Goal: Task Accomplishment & Management: Complete application form

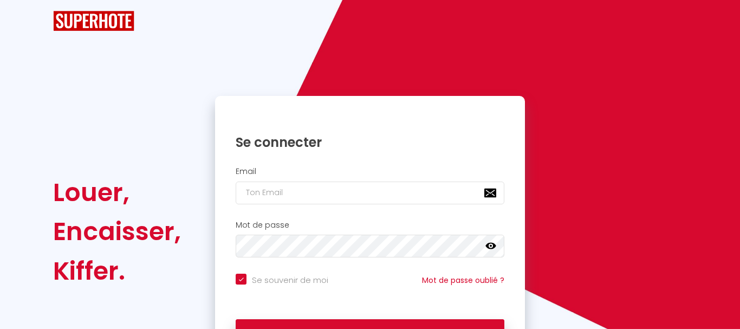
checkbox input "true"
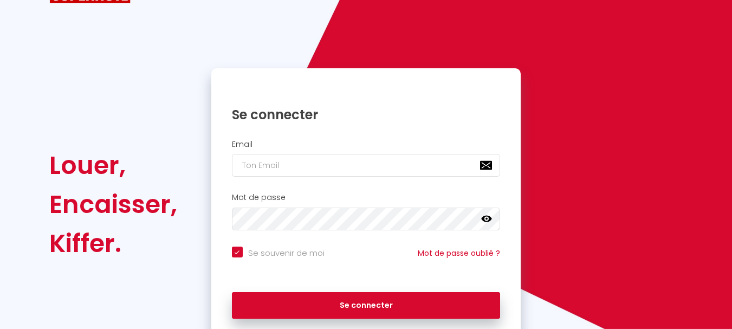
scroll to position [92, 0]
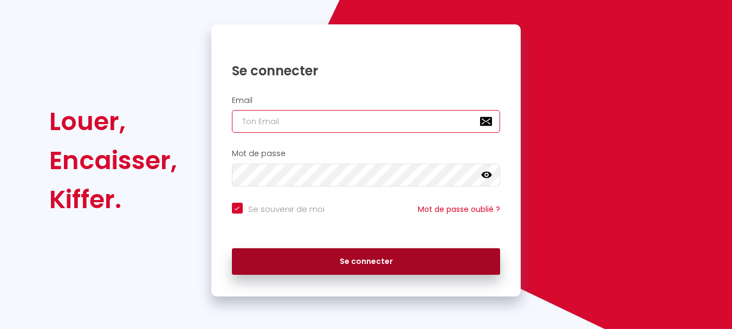
type input "[EMAIL_ADDRESS][DOMAIN_NAME]"
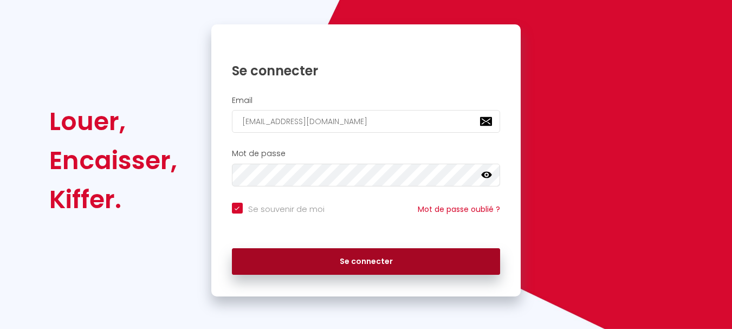
click at [294, 260] on button "Se connecter" at bounding box center [366, 261] width 269 height 27
checkbox input "true"
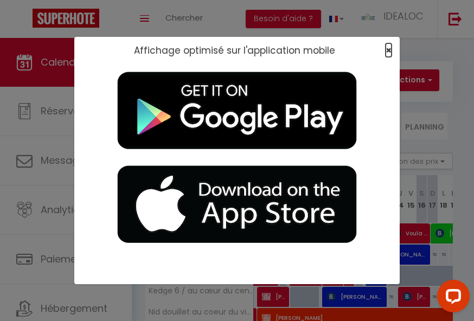
click at [387, 49] on span "×" at bounding box center [388, 50] width 6 height 14
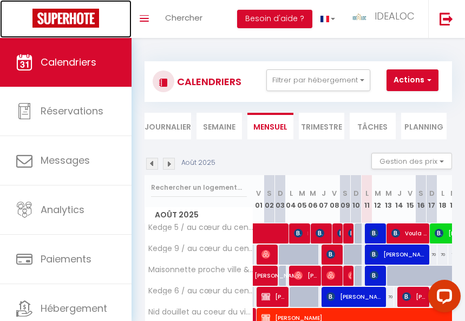
click at [115, 31] on link at bounding box center [66, 19] width 132 height 38
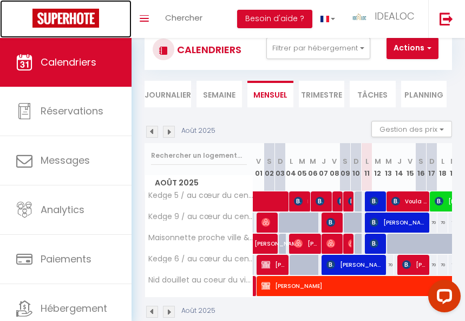
scroll to position [61, 0]
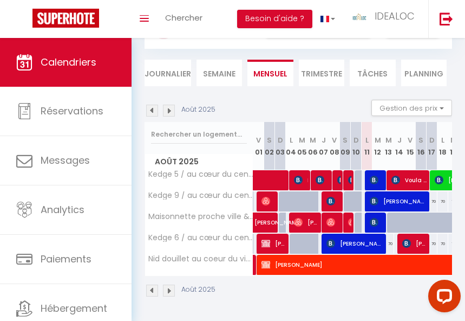
click at [168, 105] on img at bounding box center [169, 111] width 12 height 12
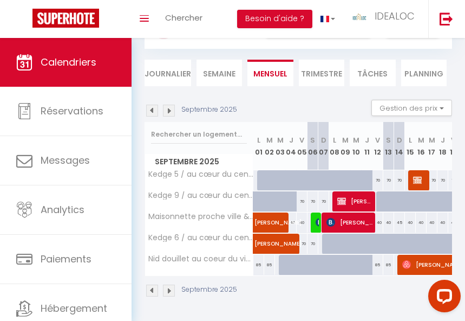
click at [280, 256] on div at bounding box center [284, 265] width 11 height 21
type input "85"
type input "Mer 03 Septembre 2025"
type input "Jeu 04 Septembre 2025"
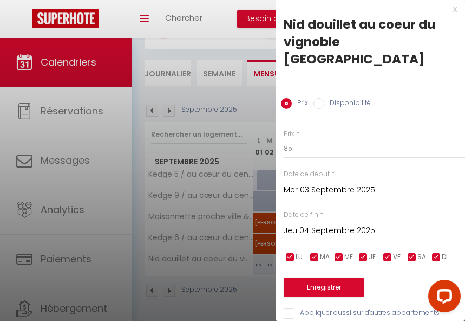
scroll to position [3, 0]
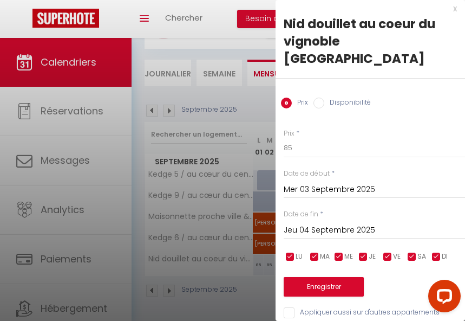
click at [450, 8] on div "x Nid douillet au coeur du vignoble Haut-Brion Prix Disponibilité Prix * 85 Sta…" at bounding box center [371, 163] width 190 height 333
click at [448, 9] on div "x" at bounding box center [366, 8] width 181 height 13
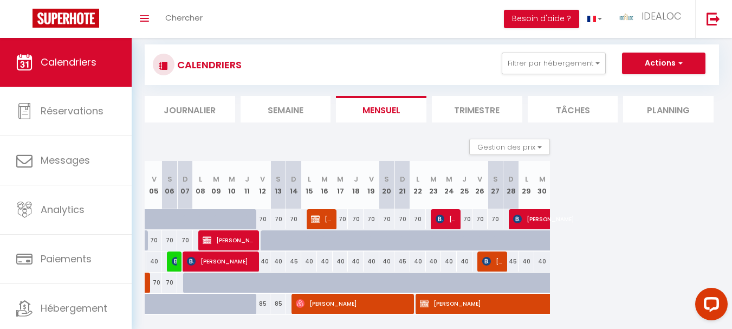
scroll to position [0, 0]
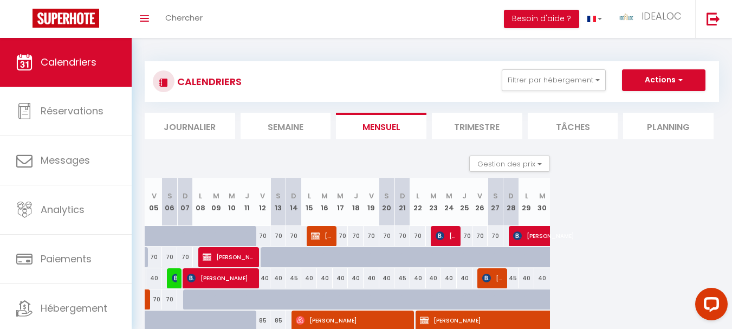
click at [673, 93] on div "CALENDRIERS Filtrer par hébergement Tous Kedge 5 / au cœur du centre et univers…" at bounding box center [432, 81] width 558 height 24
click at [669, 85] on button "Actions" at bounding box center [663, 80] width 83 height 22
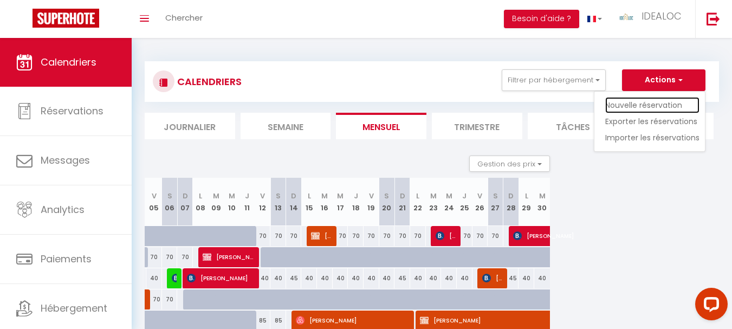
click at [664, 102] on link "Nouvelle réservation" at bounding box center [652, 105] width 94 height 16
select select
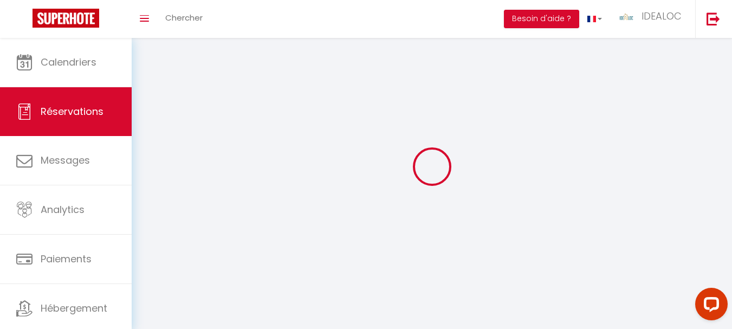
select select
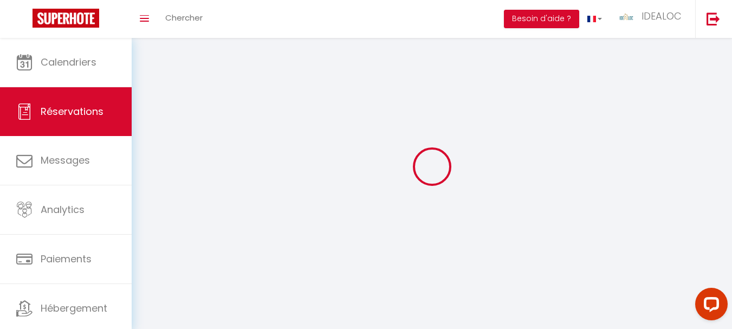
select select
checkbox input "false"
select select
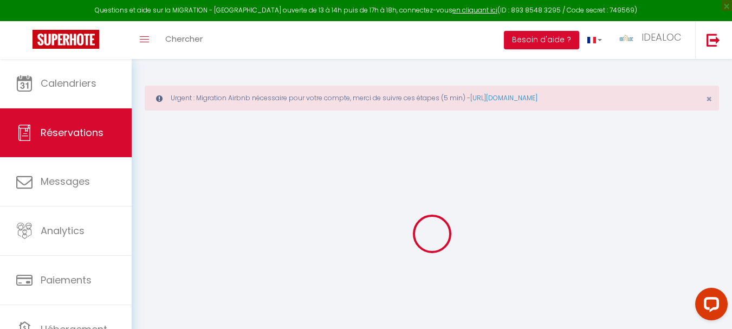
select select
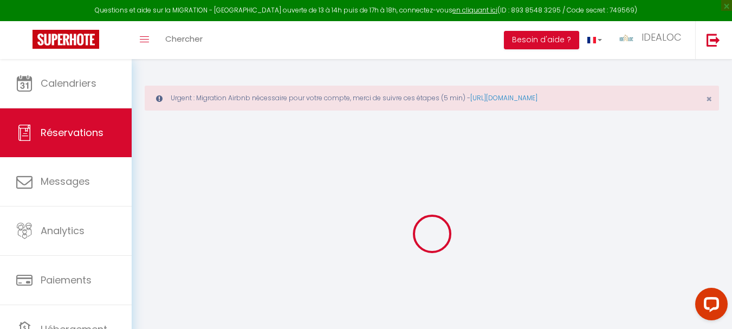
select select
checkbox input "false"
select select
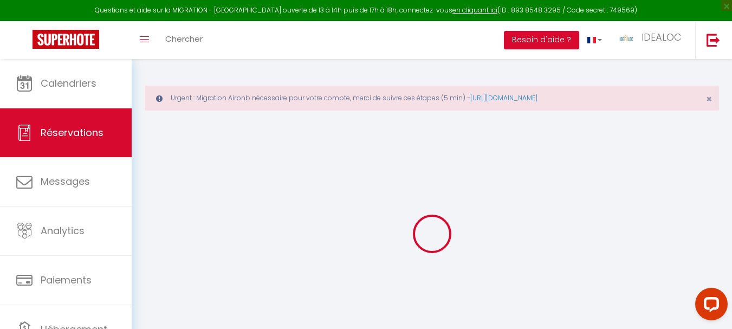
select select
checkbox input "false"
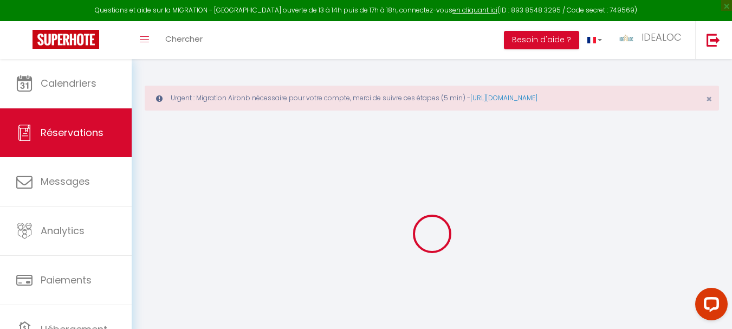
select select
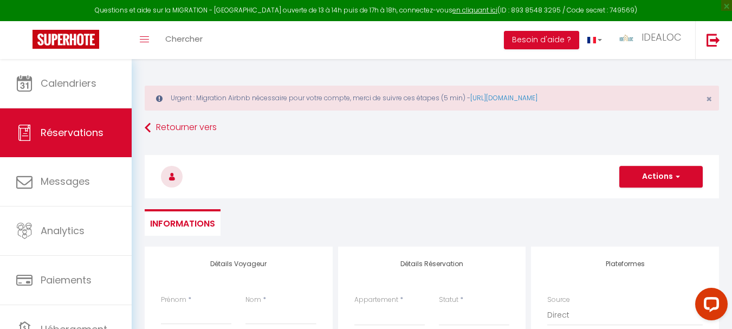
select select
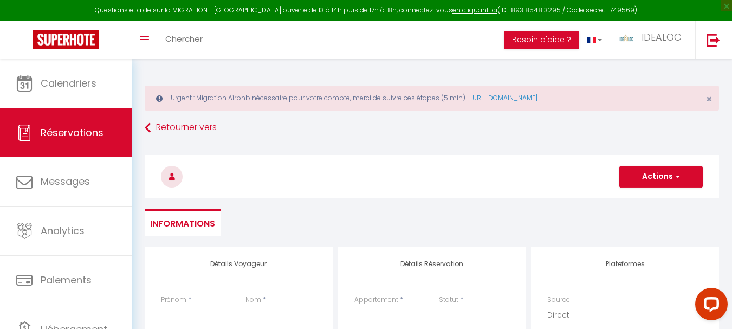
checkbox input "false"
select select
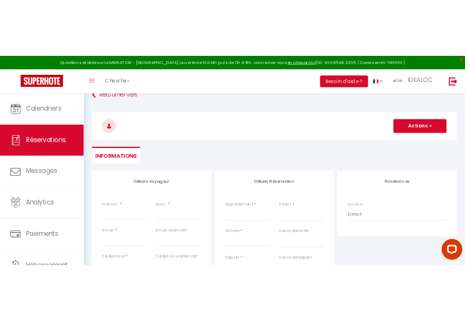
scroll to position [163, 0]
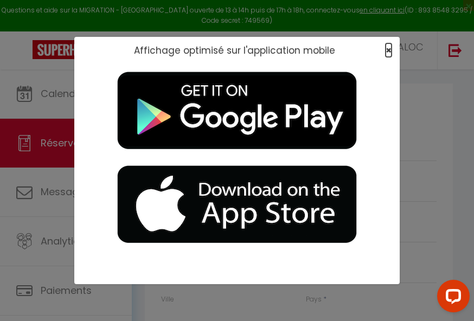
click at [389, 44] on span "×" at bounding box center [388, 50] width 6 height 14
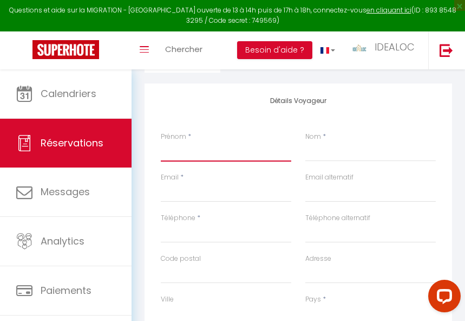
click at [234, 148] on input "Prénom" at bounding box center [226, 152] width 131 height 20
paste input "[PERSON_NAME]"
type input "[PERSON_NAME]"
select select
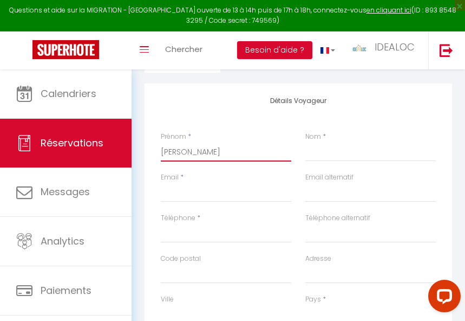
select select
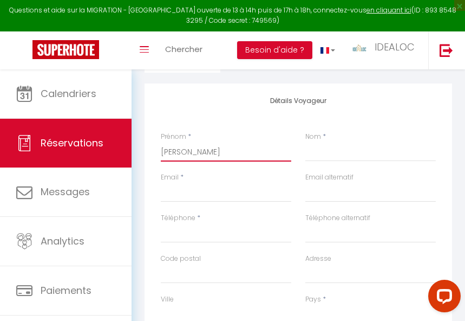
checkbox input "false"
type input "[PERSON_NAME]"
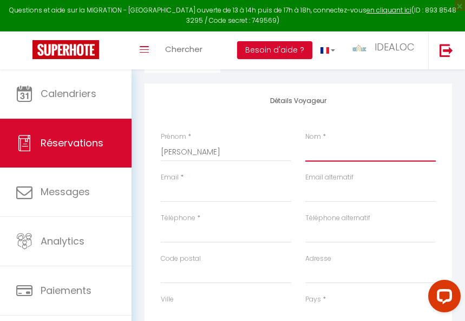
click at [375, 155] on input "Nom" at bounding box center [371, 152] width 131 height 20
paste input "CASANOVAS"
type input "CASANOVAS"
select select
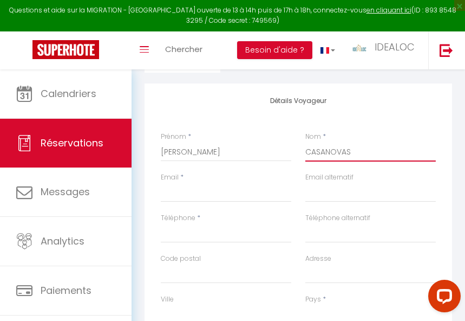
select select
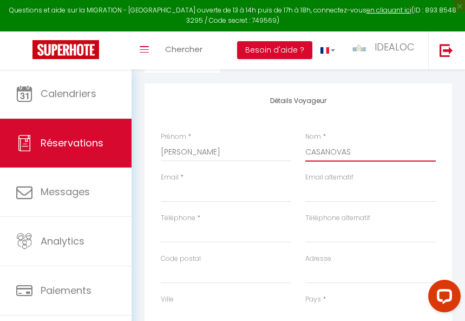
checkbox input "false"
type input "CASANOVAS"
click at [211, 186] on input "Email client" at bounding box center [226, 193] width 131 height 20
paste input "[EMAIL_ADDRESS][DOMAIN_NAME]"
type input "[EMAIL_ADDRESS][DOMAIN_NAME]"
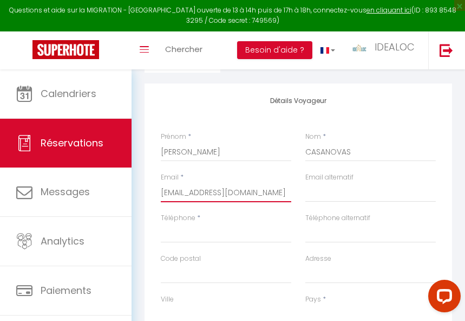
select select
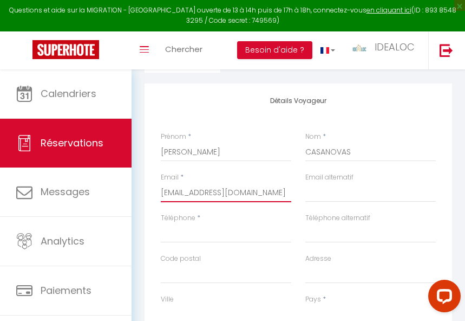
select select
checkbox input "false"
click at [165, 194] on input "[EMAIL_ADDRESS][DOMAIN_NAME]" at bounding box center [226, 193] width 131 height 20
type input "[EMAIL_ADDRESS][DOMAIN_NAME]"
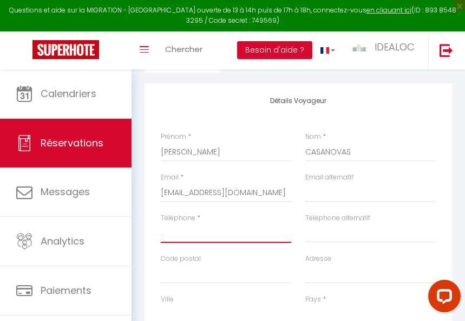
drag, startPoint x: 217, startPoint y: 229, endPoint x: 217, endPoint y: 238, distance: 9.2
click at [217, 229] on input "Téléphone" at bounding box center [226, 233] width 131 height 20
paste input "[PHONE_NUMBER]"
type input "[PHONE_NUMBER]"
select select
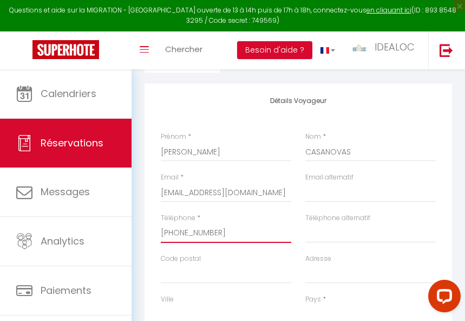
select select
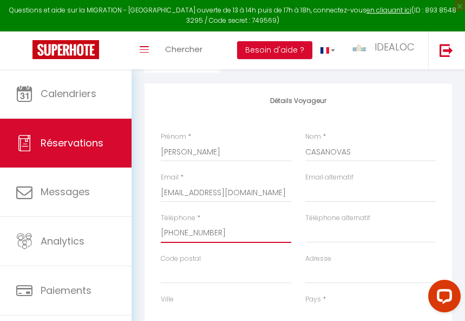
select select
checkbox input "false"
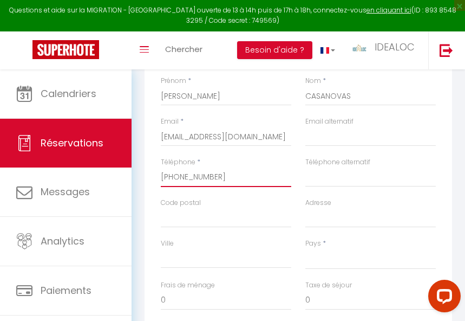
scroll to position [325, 0]
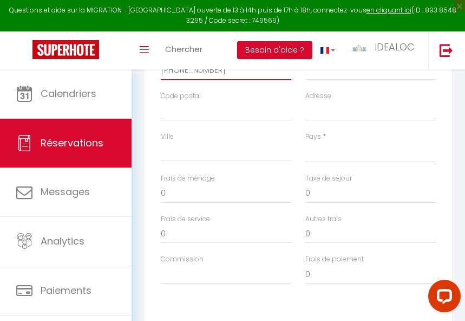
type input "[PHONE_NUMBER]"
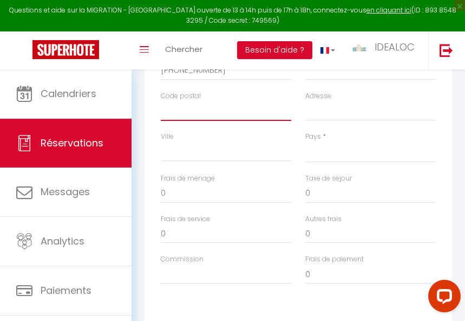
click at [228, 106] on input "Code postal" at bounding box center [226, 111] width 131 height 20
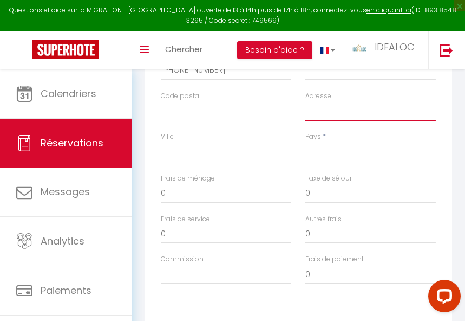
drag, startPoint x: 335, startPoint y: 117, endPoint x: 305, endPoint y: 116, distance: 29.8
click at [335, 117] on input "Adresse" at bounding box center [371, 111] width 131 height 20
paste input "[STREET_ADDRESS]"
type input "[STREET_ADDRESS]"
select select
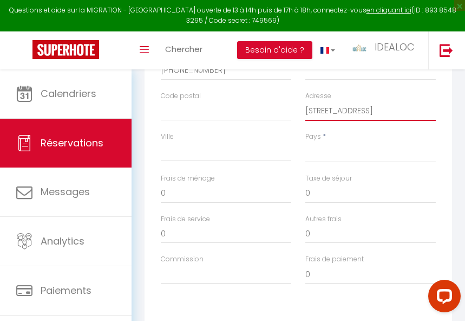
select select
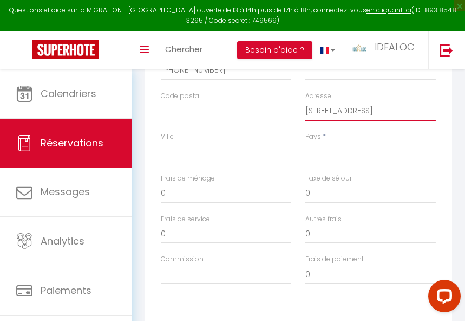
select select
checkbox input "false"
type input "[STREET_ADDRESS]"
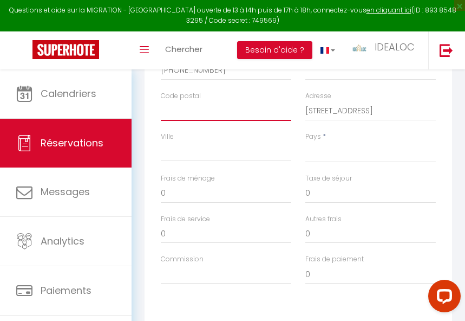
click at [231, 105] on input "Code postal" at bounding box center [226, 111] width 131 height 20
paste input "40180"
type input "40180"
select select
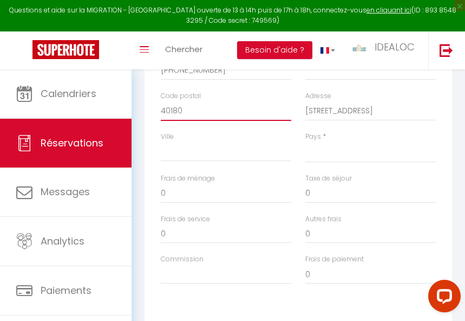
select select
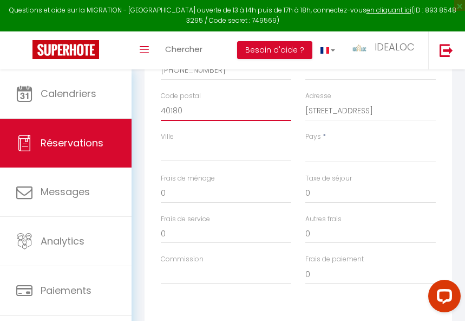
checkbox input "false"
type input "40180"
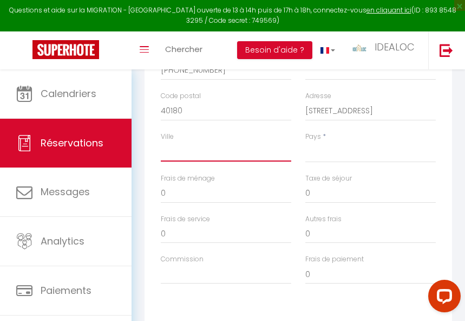
click at [200, 159] on input "Ville" at bounding box center [226, 152] width 131 height 20
paste input "NARROSSE"
type input "NARROSSE"
select select
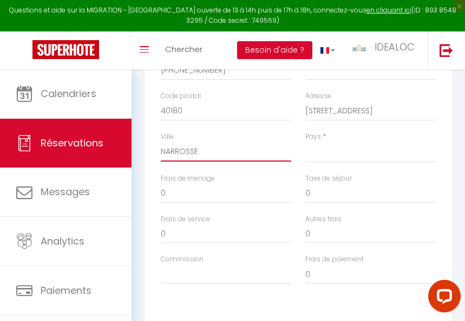
select select
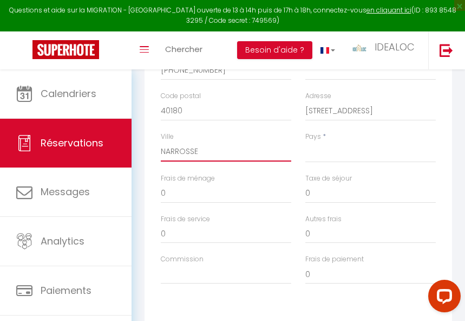
checkbox input "false"
type input "NARROSSE"
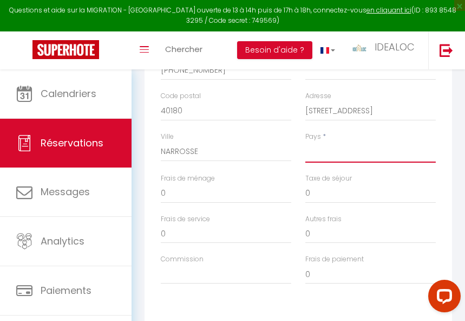
click at [354, 154] on select "[GEOGRAPHIC_DATA] [GEOGRAPHIC_DATA] [GEOGRAPHIC_DATA] [GEOGRAPHIC_DATA] [GEOGRA…" at bounding box center [371, 152] width 131 height 21
select select "FR"
click at [306, 142] on select "[GEOGRAPHIC_DATA] [GEOGRAPHIC_DATA] [GEOGRAPHIC_DATA] [GEOGRAPHIC_DATA] [GEOGRA…" at bounding box center [371, 152] width 131 height 21
select select
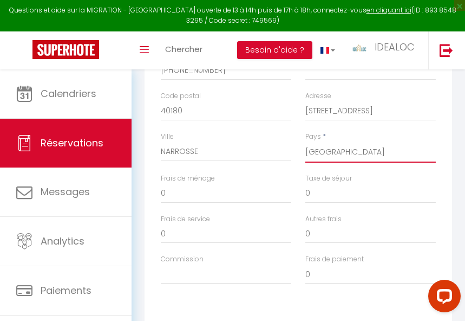
select select
checkbox input "false"
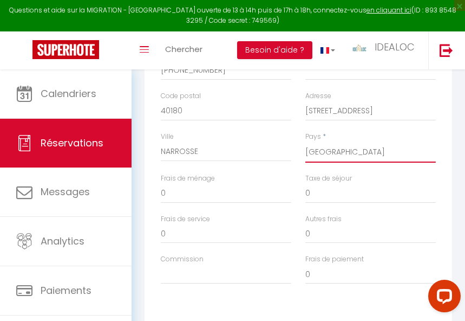
scroll to position [379, 0]
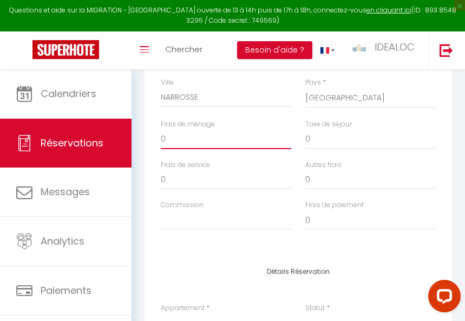
click at [210, 140] on input "0" at bounding box center [226, 139] width 131 height 20
drag, startPoint x: 210, startPoint y: 140, endPoint x: 150, endPoint y: 144, distance: 60.3
click at [150, 144] on div "Détails Voyageur Prénom * [PERSON_NAME] * CASANOVAS Email * [EMAIL_ADDRESS][DOM…" at bounding box center [299, 60] width 308 height 387
type input "7"
select select
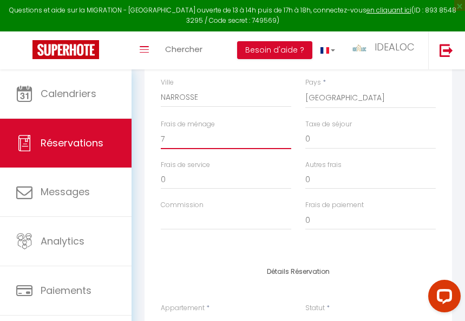
select select
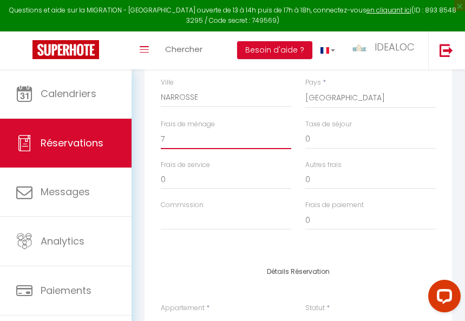
checkbox input "false"
type input "70"
select select
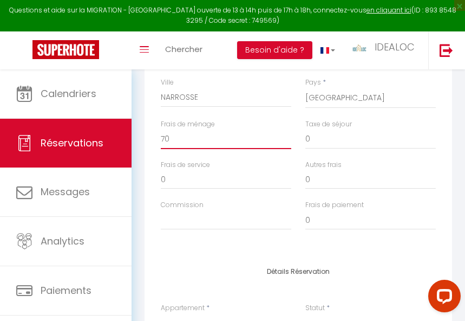
select select
checkbox input "false"
type input "70"
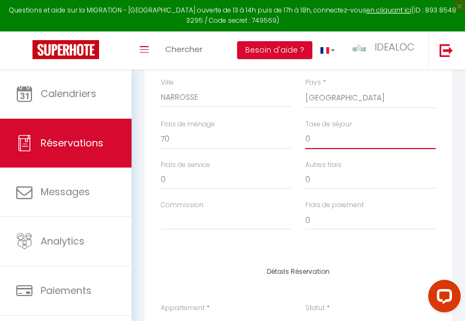
click at [378, 141] on input "0" at bounding box center [371, 139] width 131 height 20
click at [336, 221] on input "0" at bounding box center [371, 220] width 131 height 20
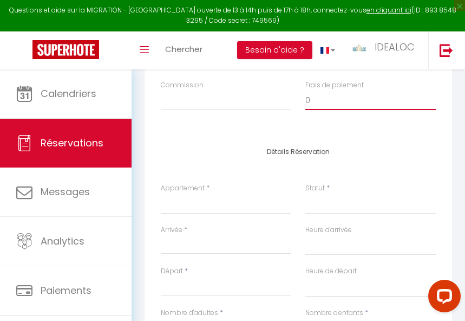
scroll to position [542, 0]
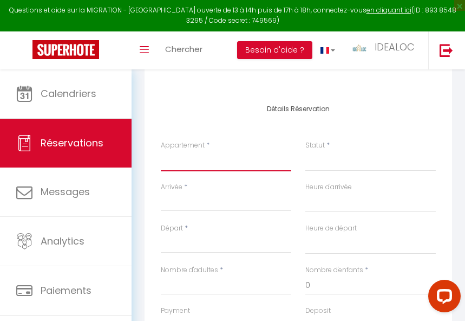
click at [190, 170] on select "Kedge 5 / au cœur du centre et universités [GEOGRAPHIC_DATA] / au cœur du centr…" at bounding box center [226, 161] width 131 height 21
select select "71165"
click at [161, 151] on select "Kedge 5 / au cœur du centre et universités [GEOGRAPHIC_DATA] / au cœur du centr…" at bounding box center [226, 161] width 131 height 21
select select
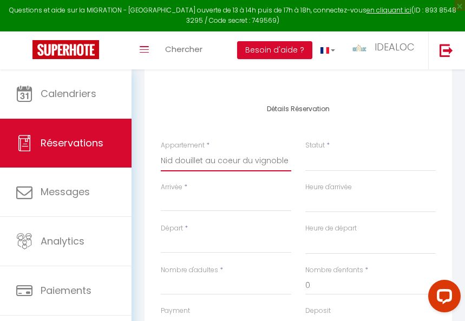
select select
checkbox input "false"
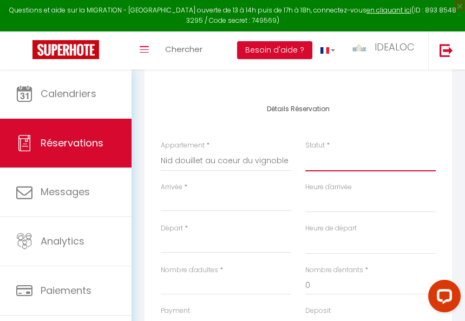
click at [356, 168] on select "Confirmé Non Confirmé [PERSON_NAME] par le voyageur No Show Request" at bounding box center [371, 161] width 131 height 21
click at [356, 155] on select "Confirmé Non Confirmé [PERSON_NAME] par le voyageur No Show Request" at bounding box center [371, 161] width 131 height 21
click at [351, 166] on select "Confirmé Non Confirmé [PERSON_NAME] par le voyageur No Show Request" at bounding box center [371, 161] width 131 height 21
select select
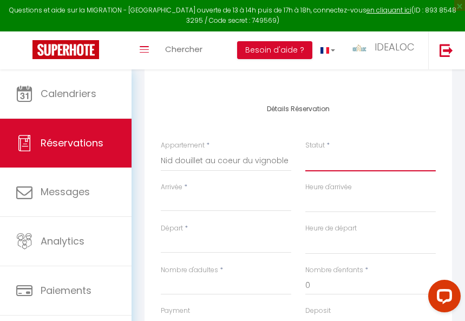
select select
checkbox input "false"
select select "1"
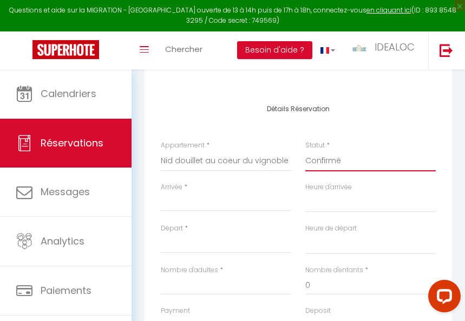
click at [306, 151] on select "Confirmé Non Confirmé [PERSON_NAME] par le voyageur No Show Request" at bounding box center [371, 161] width 131 height 21
select select
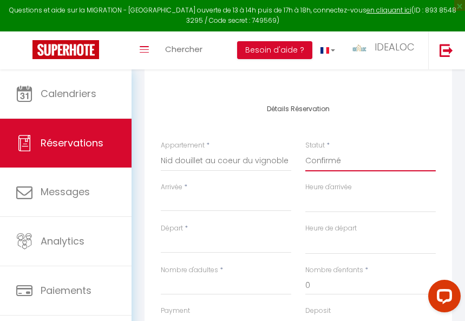
checkbox input "false"
click at [229, 199] on input "Arrivée" at bounding box center [226, 203] width 131 height 14
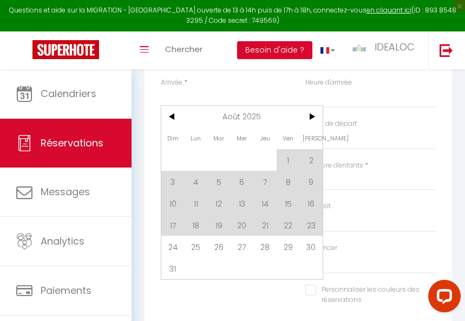
scroll to position [650, 0]
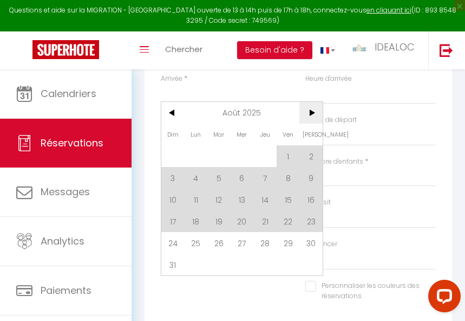
click at [308, 113] on span ">" at bounding box center [311, 113] width 23 height 22
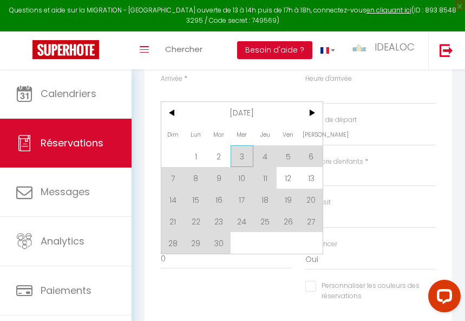
click at [236, 151] on span "3" at bounding box center [242, 156] width 23 height 22
type input "Mer 03 Septembre 2025"
select select
type input "Jeu 04 Septembre 2025"
select select
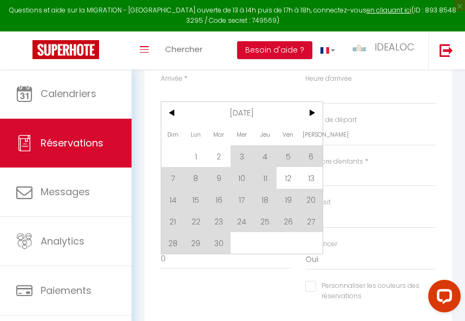
select select
checkbox input "false"
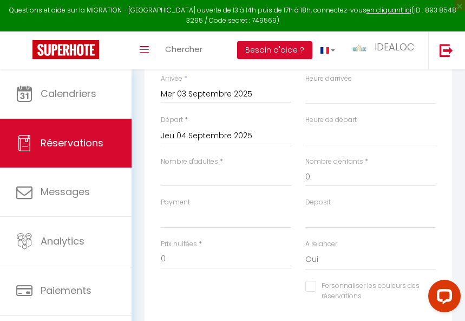
click at [241, 138] on input "Jeu 04 Septembre 2025" at bounding box center [226, 136] width 131 height 14
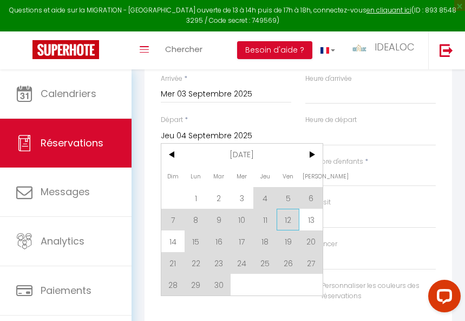
click at [283, 215] on span "12" at bounding box center [288, 220] width 23 height 22
select select
type input "Ven 12 Septembre 2025"
select select
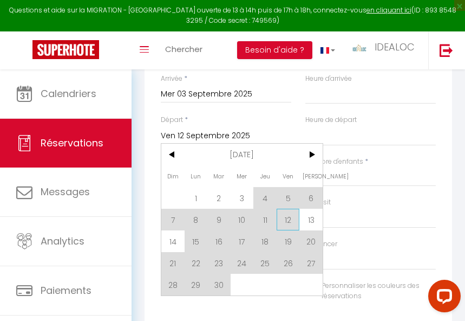
select select
checkbox input "false"
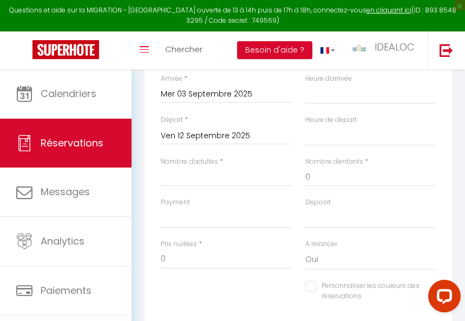
drag, startPoint x: 274, startPoint y: 165, endPoint x: 268, endPoint y: 173, distance: 9.8
click at [273, 165] on div "Nombre d'adultes *" at bounding box center [226, 172] width 131 height 30
click at [267, 174] on input "Nombre d'adultes" at bounding box center [226, 177] width 131 height 20
type input "1"
select select
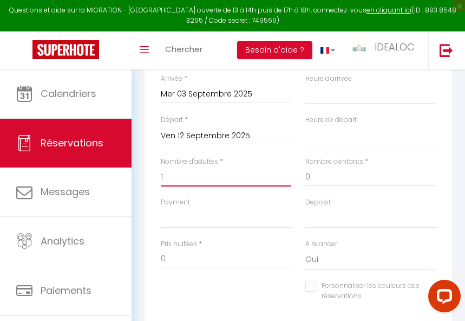
select select
checkbox input "false"
type input "0"
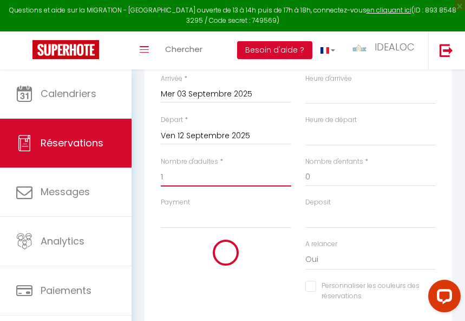
select select
checkbox input "false"
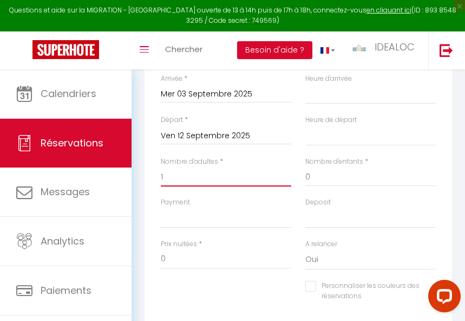
scroll to position [704, 0]
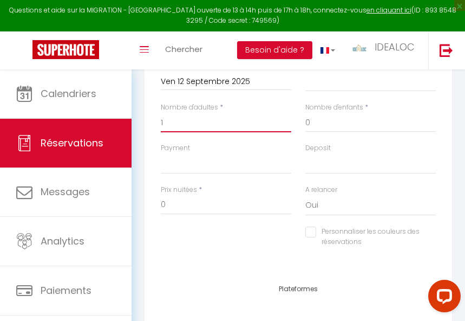
type input "1"
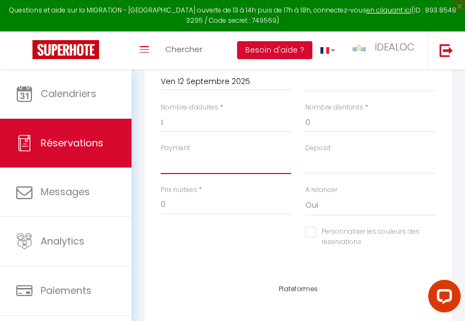
click at [268, 170] on select "OK KO" at bounding box center [226, 163] width 131 height 21
select select "12"
click at [161, 153] on select "OK KO" at bounding box center [226, 163] width 131 height 21
select select
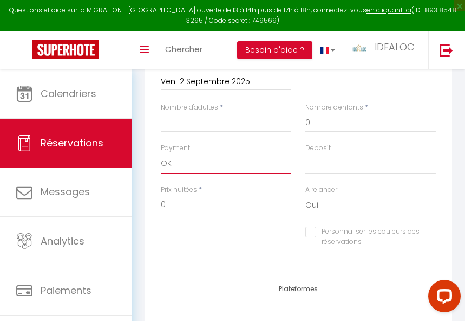
select select
checkbox input "false"
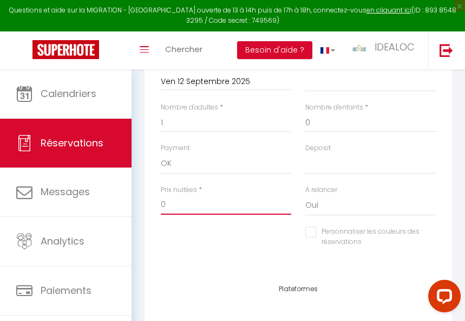
click at [214, 208] on input "0" at bounding box center [226, 205] width 131 height 20
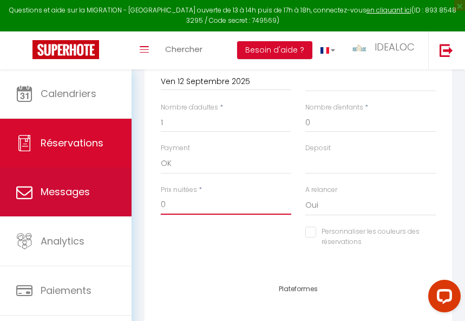
drag, startPoint x: 214, startPoint y: 208, endPoint x: 121, endPoint y: 209, distance: 92.6
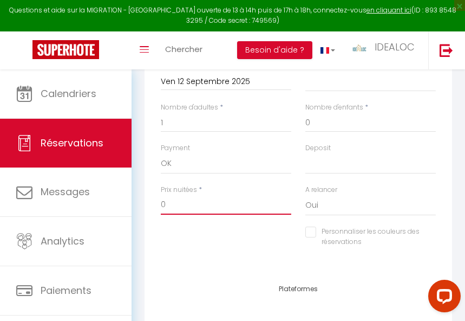
type input "8"
select select
checkbox input "false"
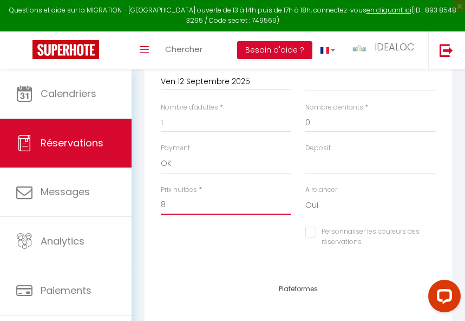
type input "85"
select select
checkbox input "false"
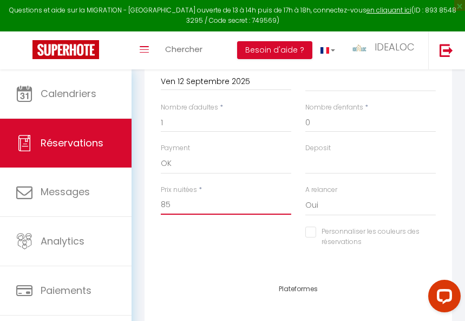
type input "85"
click at [364, 207] on select "Oui Non" at bounding box center [371, 205] width 131 height 21
select select "0"
click at [306, 195] on select "Oui Non" at bounding box center [371, 205] width 131 height 21
select select
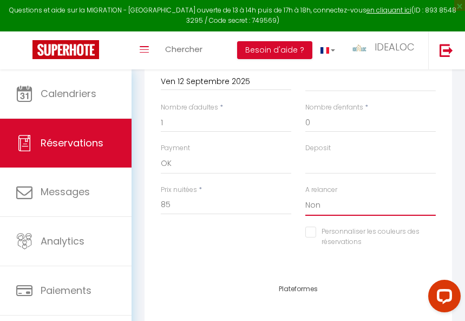
select select
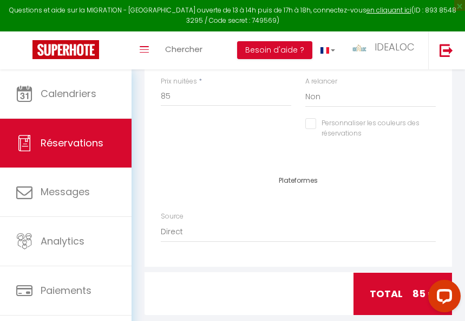
click at [308, 121] on input "Personnaliser les couleurs des réservations" at bounding box center [364, 123] width 117 height 11
click at [432, 129] on span at bounding box center [431, 126] width 9 height 9
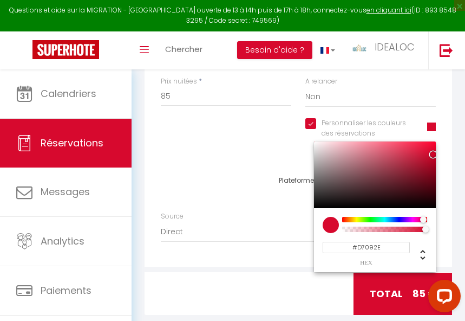
click at [308, 125] on input "Personnaliser les couleurs des réservations" at bounding box center [360, 123] width 108 height 11
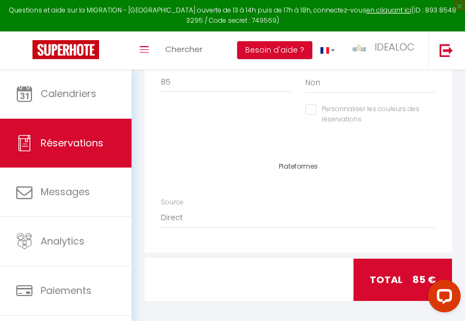
scroll to position [834, 0]
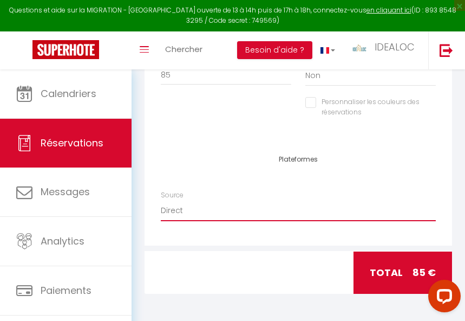
click at [234, 215] on select "Direct [DOMAIN_NAME] [DOMAIN_NAME] Chalet montagne Expedia Gite de [GEOGRAPHIC_…" at bounding box center [298, 210] width 275 height 21
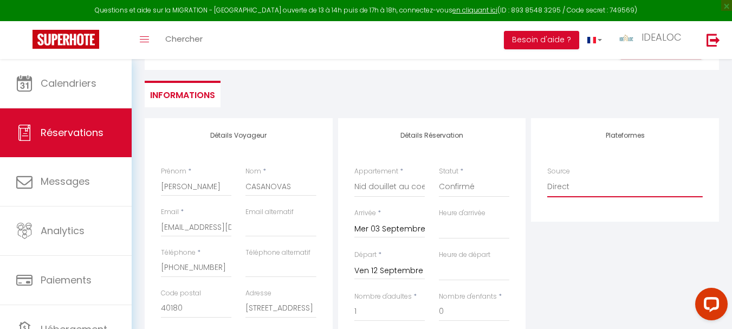
scroll to position [0, 0]
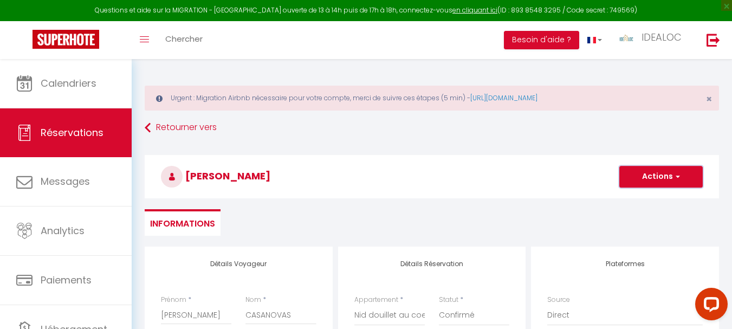
click at [659, 173] on button "Actions" at bounding box center [660, 177] width 83 height 22
click at [642, 200] on link "Enregistrer" at bounding box center [650, 200] width 86 height 14
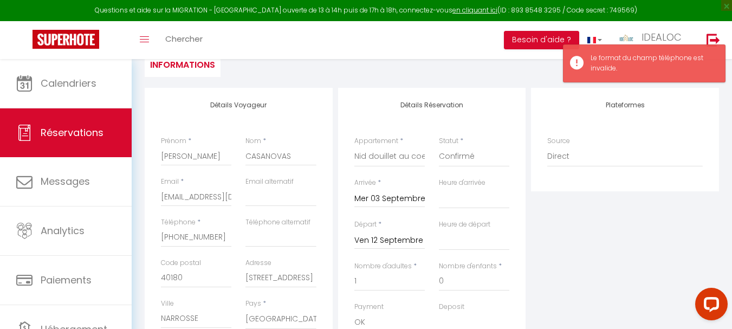
scroll to position [163, 0]
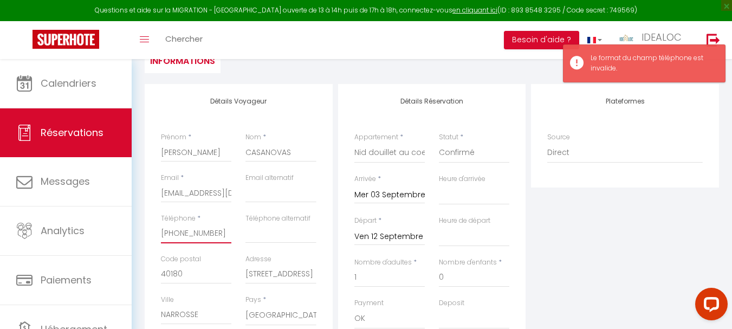
click at [171, 232] on input "[PHONE_NUMBER]" at bounding box center [196, 234] width 70 height 20
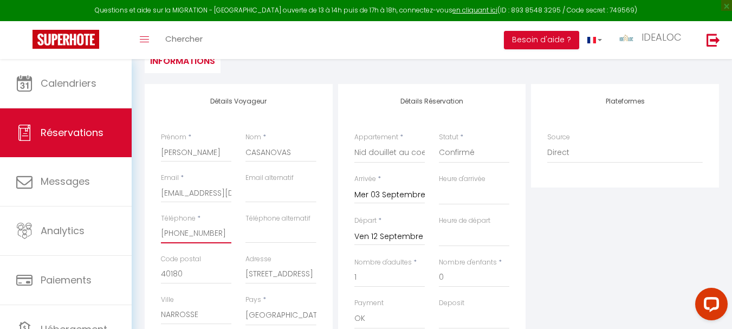
click at [179, 234] on input "[PHONE_NUMBER]" at bounding box center [196, 234] width 70 height 20
click at [184, 232] on input "066281.38.57" at bounding box center [196, 234] width 70 height 20
click at [185, 232] on input "066281.38.57" at bounding box center [196, 234] width 70 height 20
click at [187, 232] on input "066281.38.57" at bounding box center [196, 234] width 70 height 20
click at [195, 232] on input "06628138.57" at bounding box center [196, 234] width 70 height 20
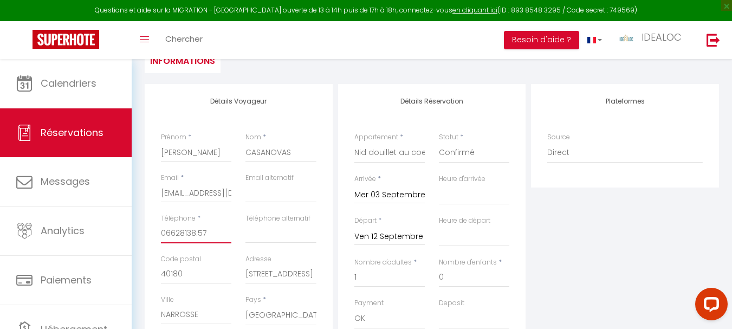
click at [197, 235] on input "06628138.57" at bounding box center [196, 234] width 70 height 20
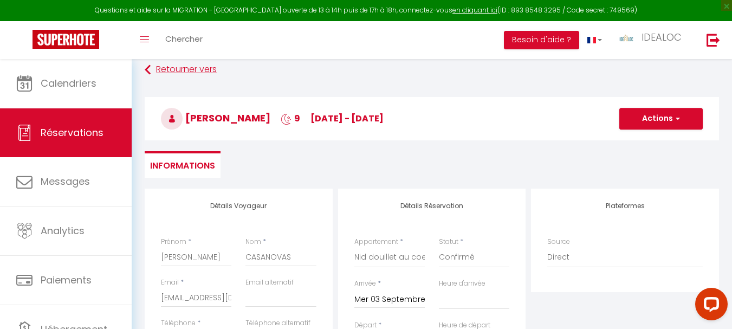
scroll to position [0, 0]
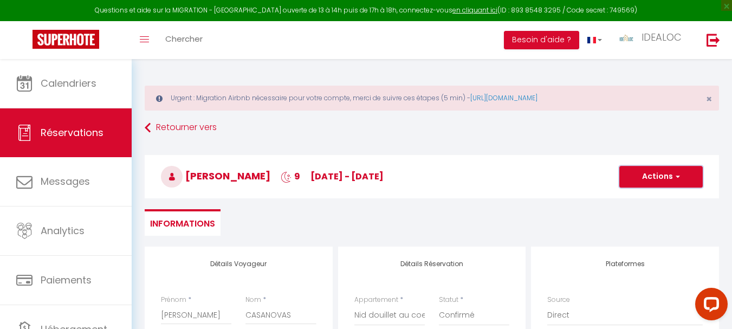
click at [663, 178] on button "Actions" at bounding box center [660, 177] width 83 height 22
click at [650, 198] on link "Enregistrer" at bounding box center [650, 200] width 86 height 14
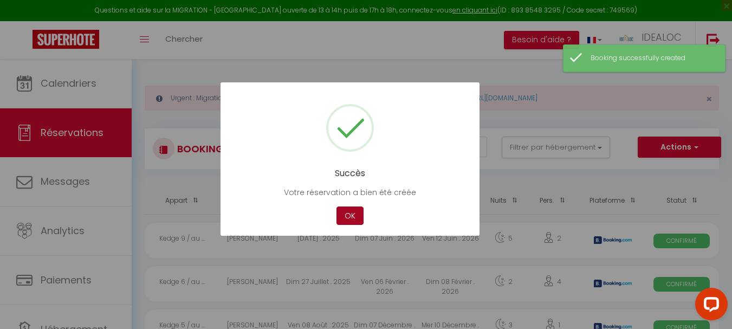
click at [352, 222] on button "OK" at bounding box center [349, 215] width 27 height 19
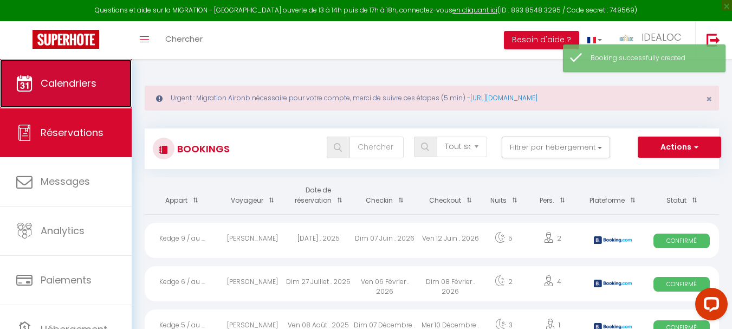
click at [59, 90] on link "Calendriers" at bounding box center [66, 83] width 132 height 49
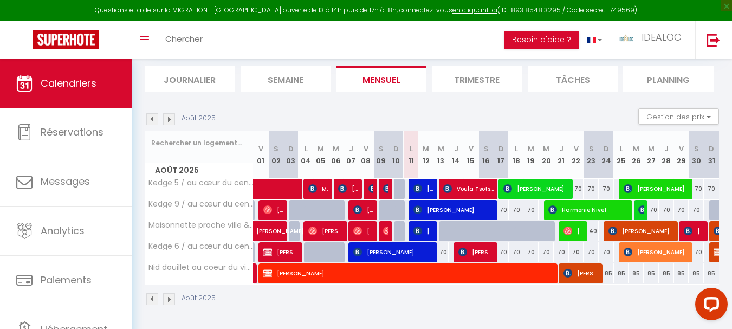
scroll to position [115, 0]
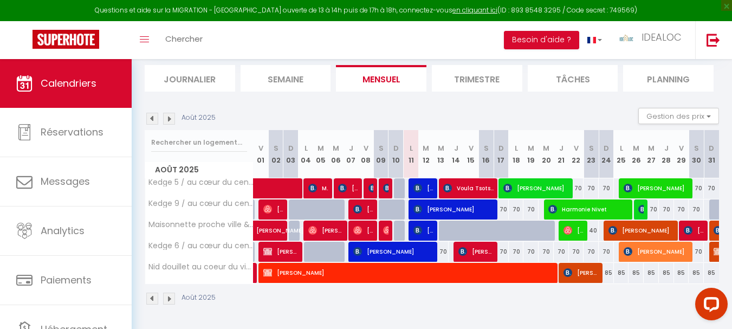
click at [169, 119] on img at bounding box center [169, 119] width 12 height 12
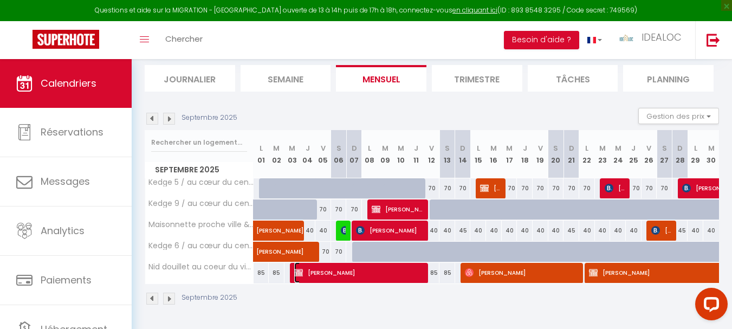
click at [343, 274] on span "[PERSON_NAME]" at bounding box center [359, 272] width 131 height 21
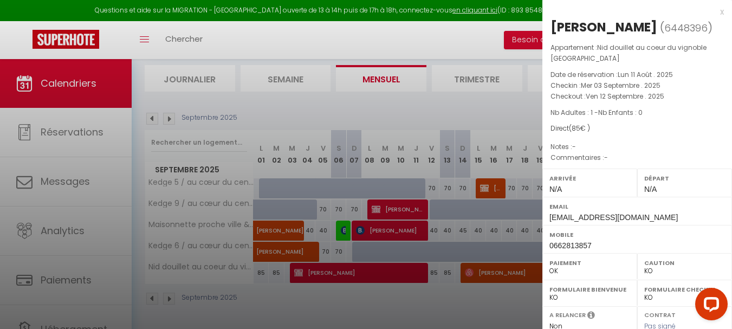
click at [710, 16] on div "x" at bounding box center [632, 11] width 181 height 13
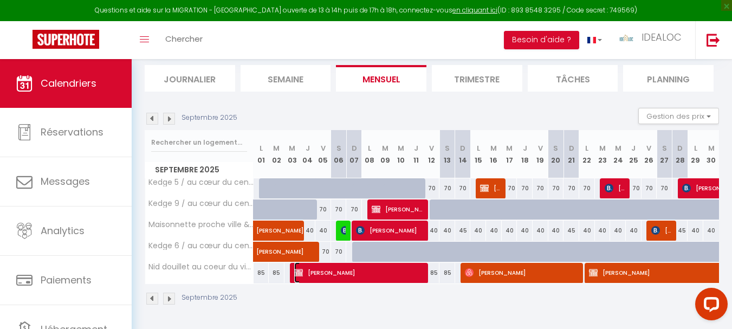
click at [359, 275] on span "[PERSON_NAME]" at bounding box center [359, 272] width 131 height 21
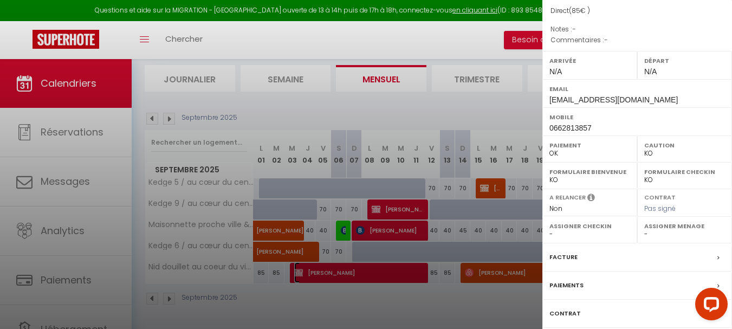
scroll to position [204, 0]
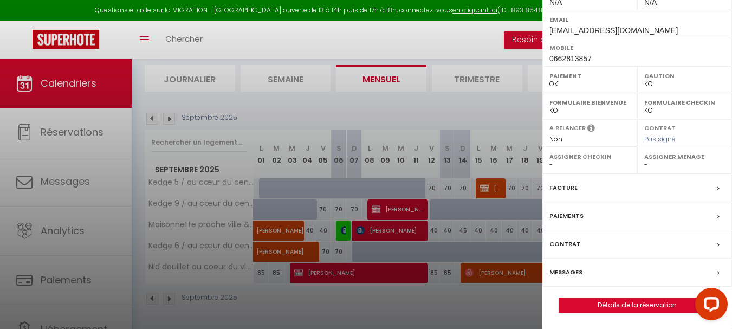
click at [568, 272] on label "Messages" at bounding box center [565, 272] width 33 height 11
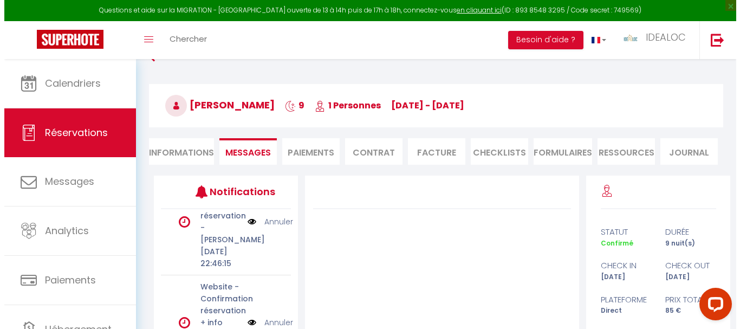
scroll to position [211, 0]
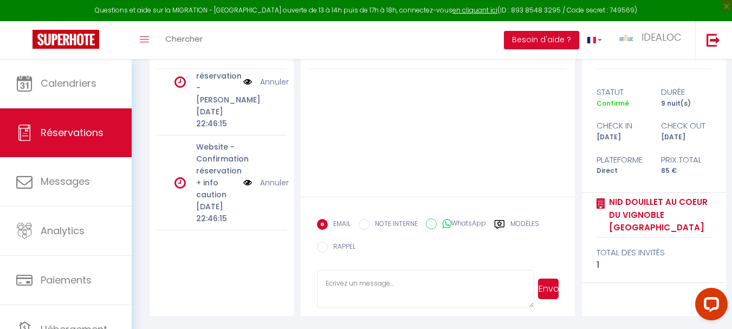
click at [243, 177] on img at bounding box center [247, 183] width 9 height 12
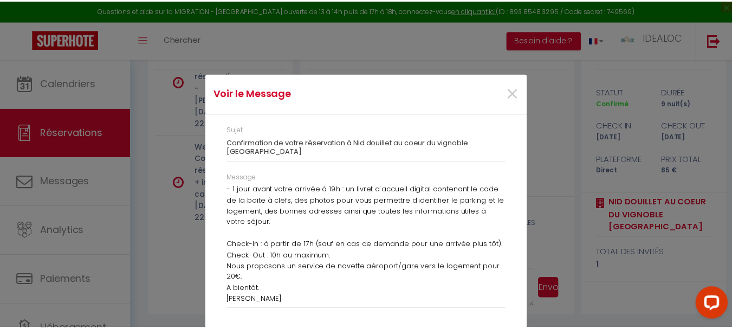
scroll to position [126, 0]
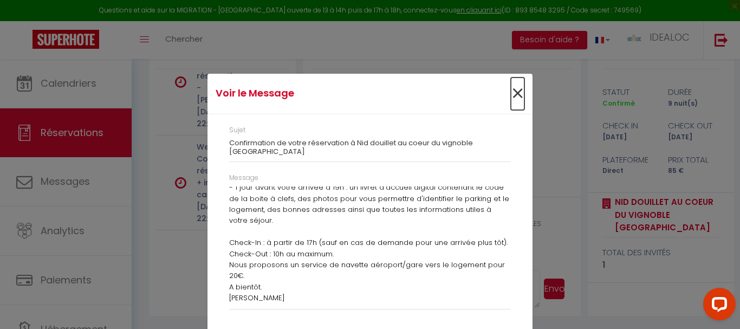
click at [511, 103] on span "×" at bounding box center [518, 93] width 14 height 33
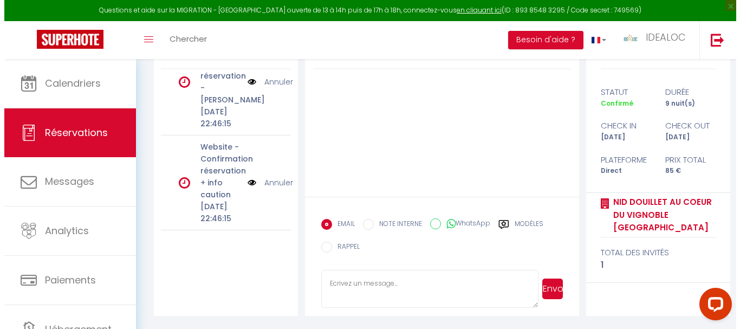
scroll to position [704, 0]
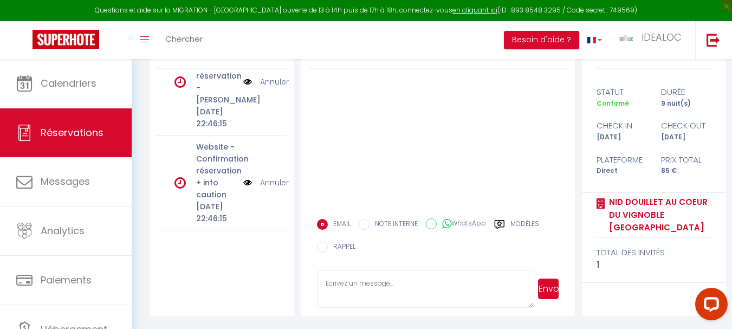
click at [243, 88] on img at bounding box center [247, 82] width 9 height 12
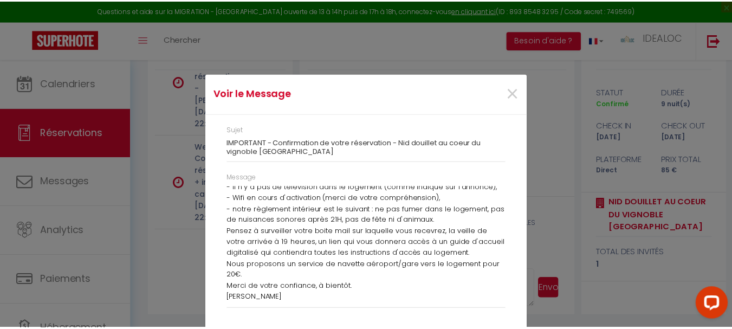
scroll to position [2, 0]
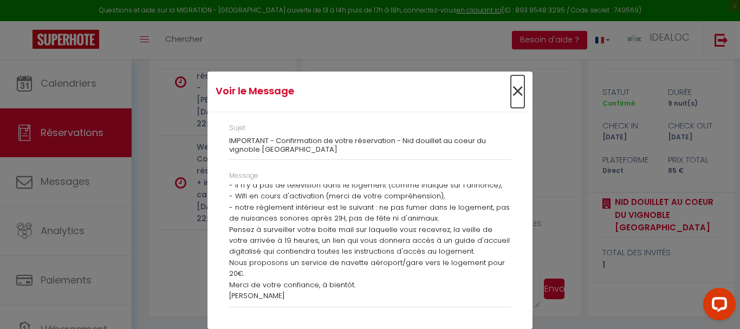
click at [514, 91] on span "×" at bounding box center [518, 91] width 14 height 33
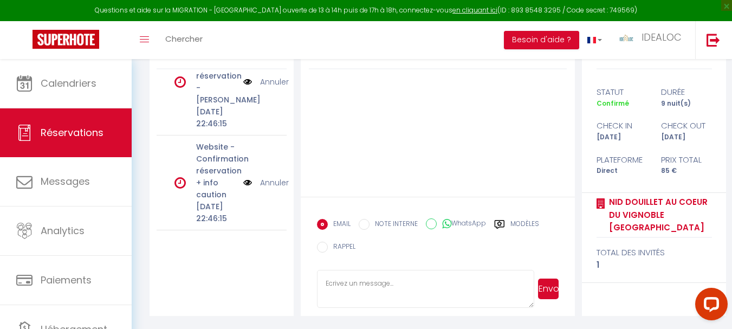
scroll to position [812, 0]
click at [265, 177] on link "Annuler" at bounding box center [274, 183] width 29 height 12
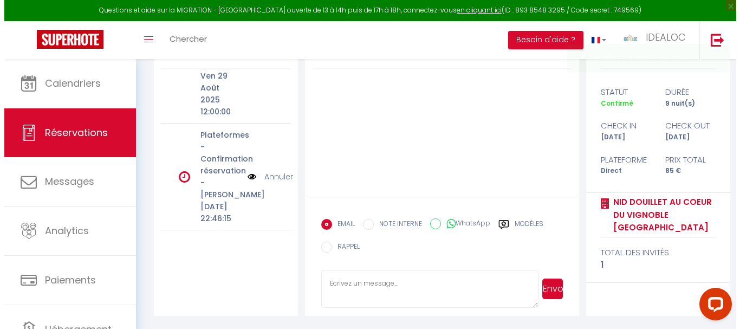
scroll to position [682, 0]
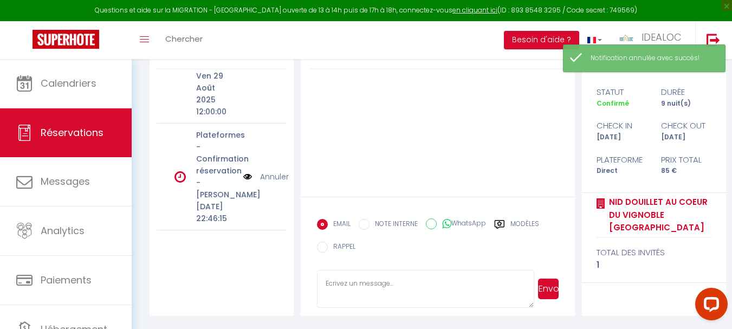
click at [243, 171] on img at bounding box center [247, 177] width 9 height 12
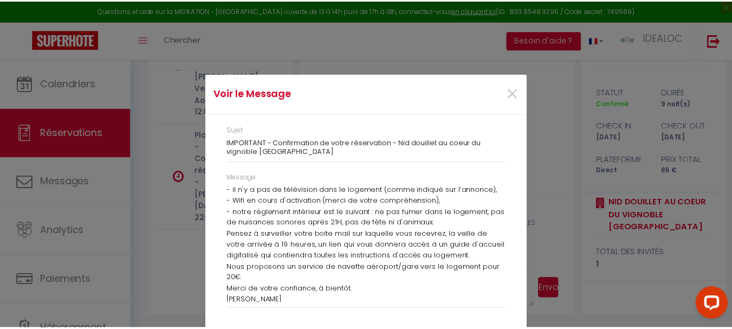
scroll to position [160, 0]
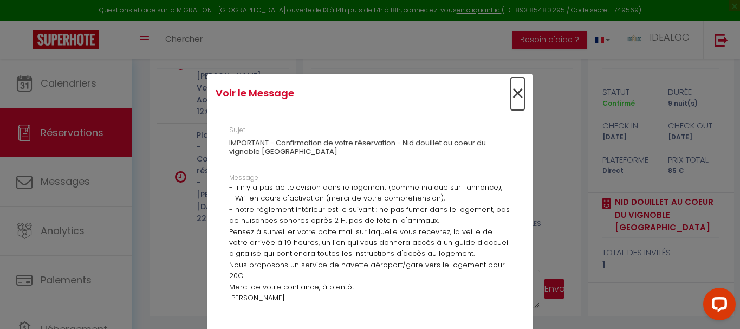
click at [514, 95] on span "×" at bounding box center [518, 93] width 14 height 33
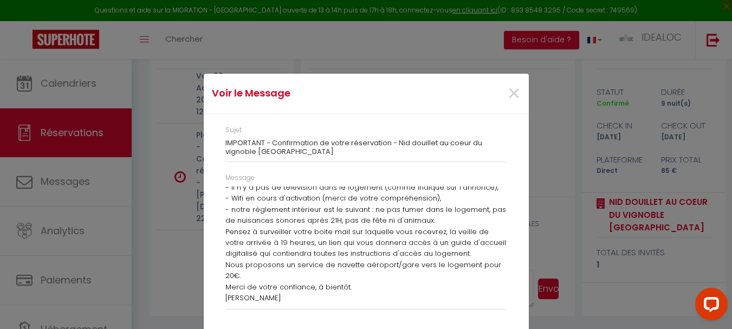
scroll to position [682, 0]
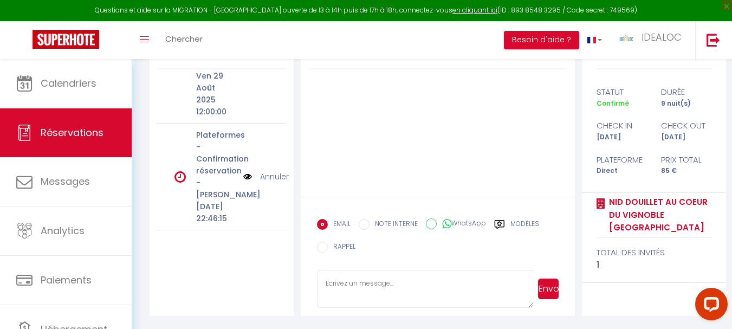
click at [260, 171] on link "Annuler" at bounding box center [274, 177] width 29 height 12
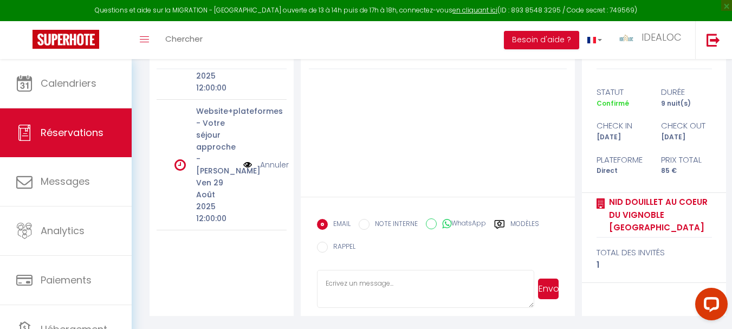
scroll to position [563, 0]
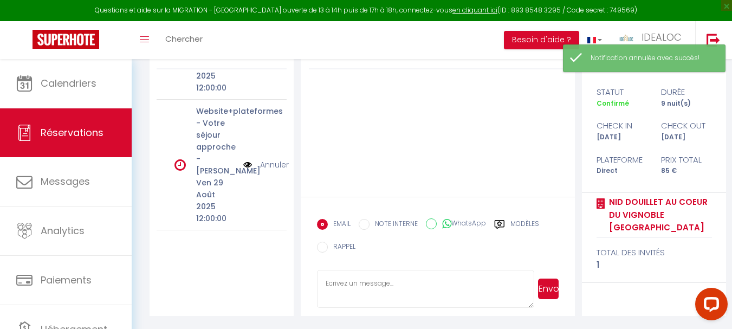
click at [260, 170] on link "Annuler" at bounding box center [274, 165] width 29 height 12
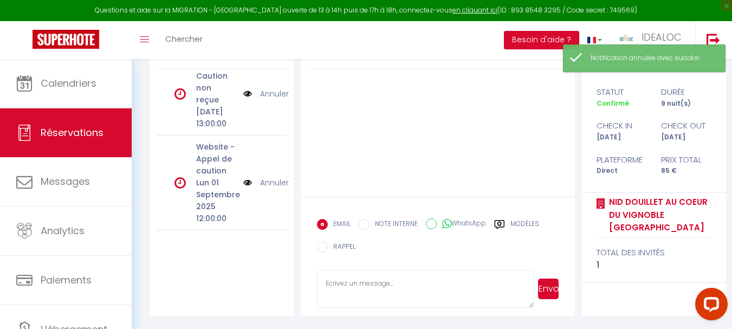
click at [260, 177] on link "Annuler" at bounding box center [274, 183] width 29 height 12
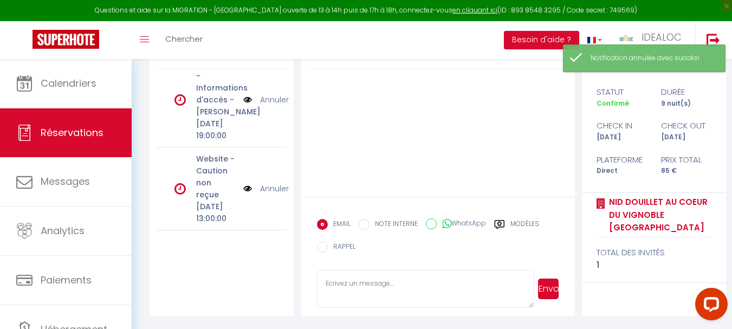
scroll to position [338, 0]
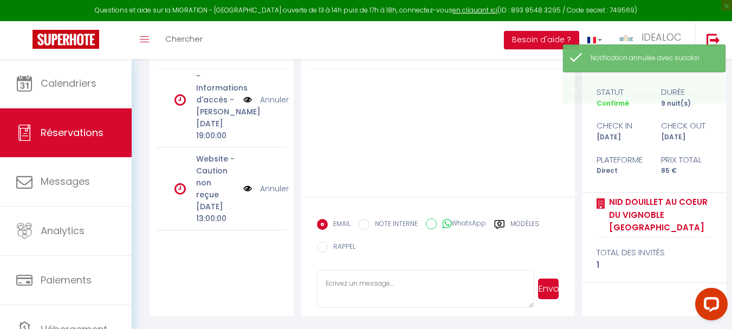
click at [262, 183] on link "Annuler" at bounding box center [274, 189] width 29 height 12
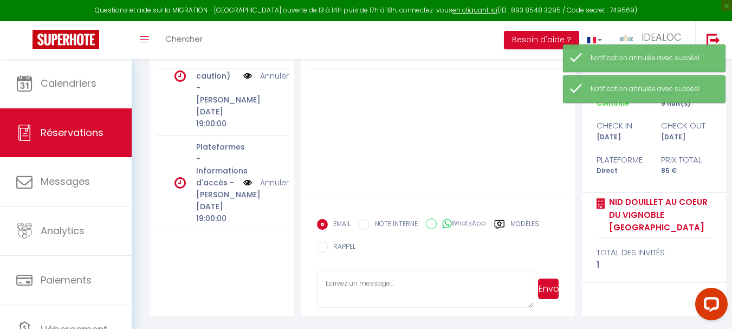
click at [263, 177] on link "Annuler" at bounding box center [274, 183] width 29 height 12
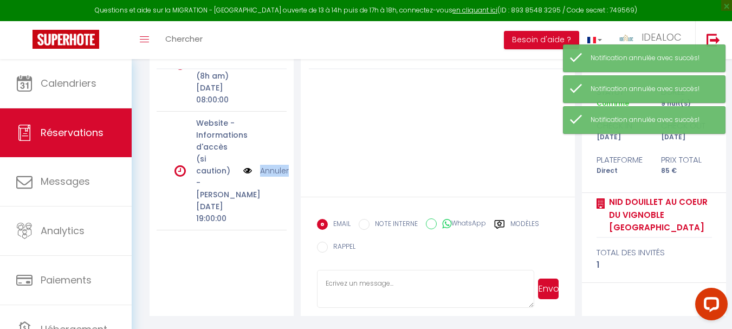
click at [263, 172] on div "Website - Informations d'accès (si caution) - [PERSON_NAME] [DATE] 19:00:00 Ann…" at bounding box center [222, 171] width 130 height 119
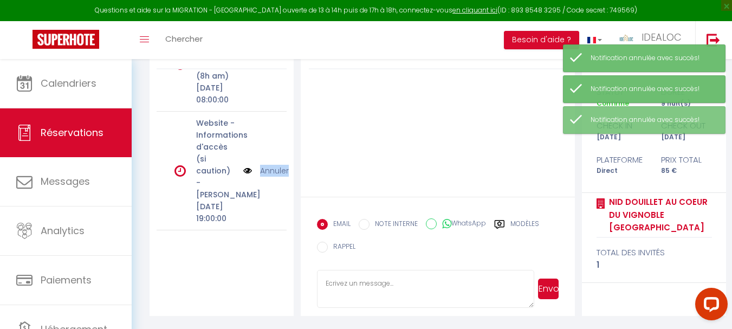
click at [267, 183] on div "Website - Informations d'accès (si caution) - [PERSON_NAME] [DATE] 19:00:00 Ann…" at bounding box center [222, 171] width 130 height 119
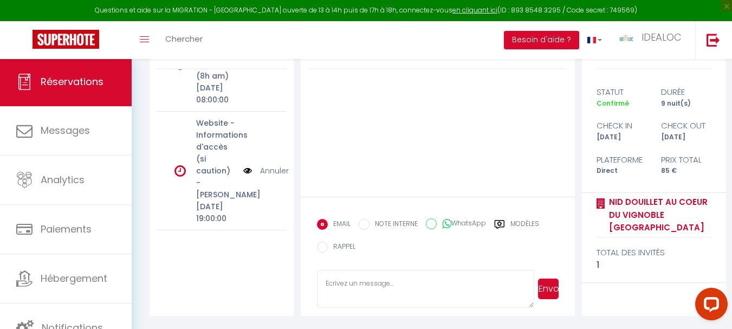
scroll to position [51, 0]
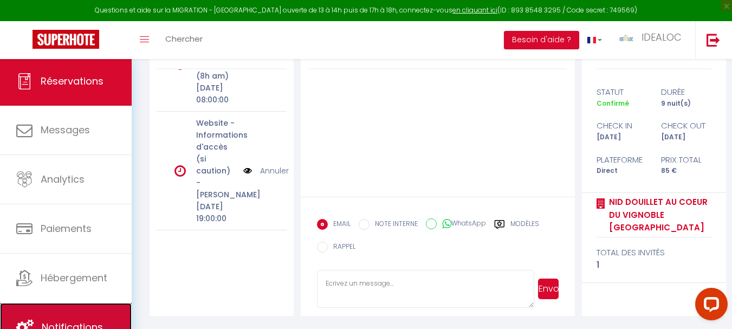
click at [35, 314] on link "Notifications" at bounding box center [66, 327] width 132 height 49
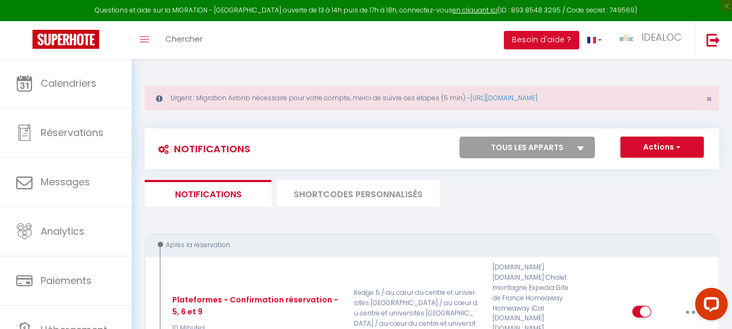
click at [539, 150] on select "Tous les apparts Kedge 5 / au cœur du centre et universités [GEOGRAPHIC_DATA] /…" at bounding box center [526, 148] width 135 height 22
click at [459, 137] on select "Tous les apparts Kedge 5 / au cœur du centre et universités [GEOGRAPHIC_DATA] /…" at bounding box center [526, 148] width 135 height 22
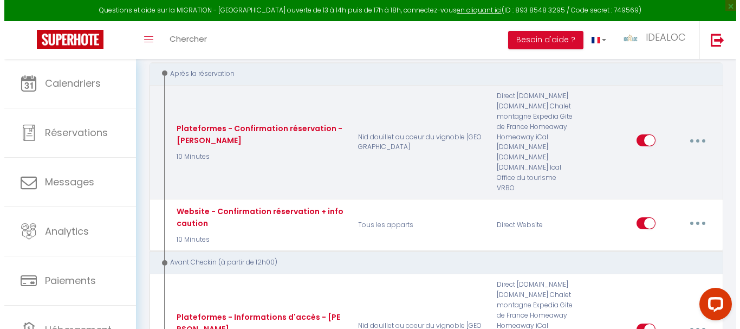
scroll to position [163, 0]
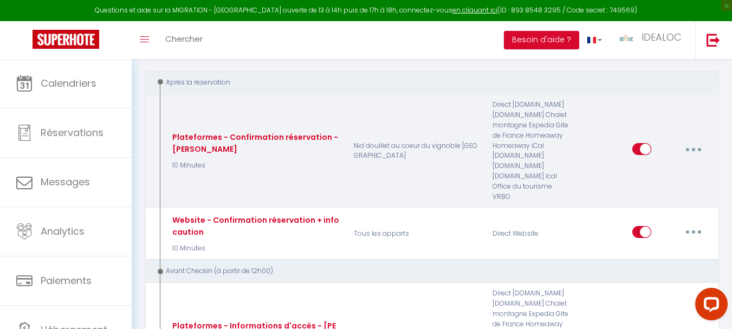
click at [699, 149] on button "button" at bounding box center [693, 148] width 30 height 17
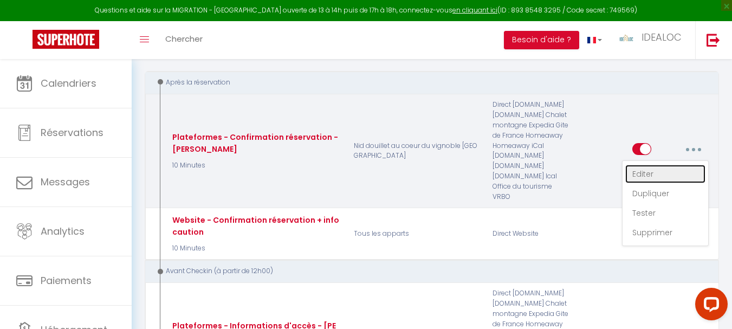
click at [680, 176] on link "Editer" at bounding box center [665, 174] width 80 height 18
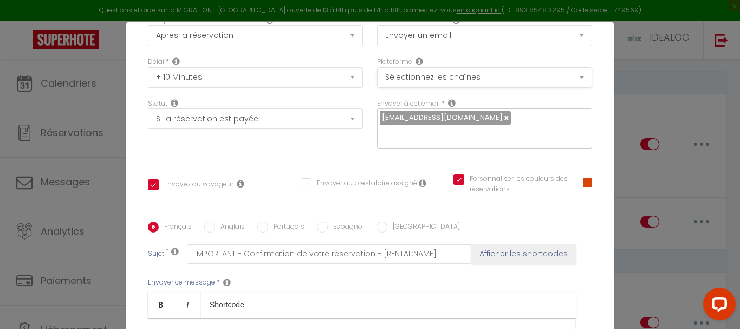
scroll to position [0, 0]
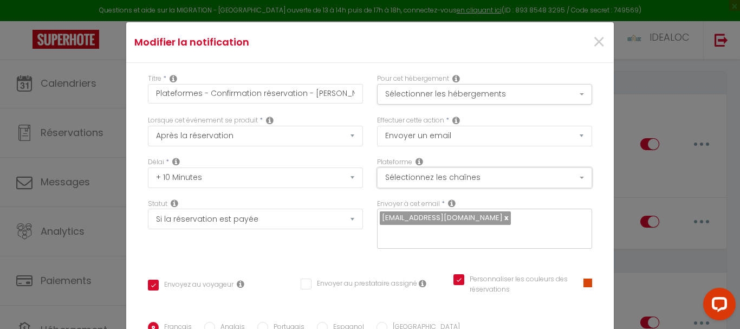
click at [492, 181] on button "Sélectionnez les chaînes" at bounding box center [484, 177] width 215 height 21
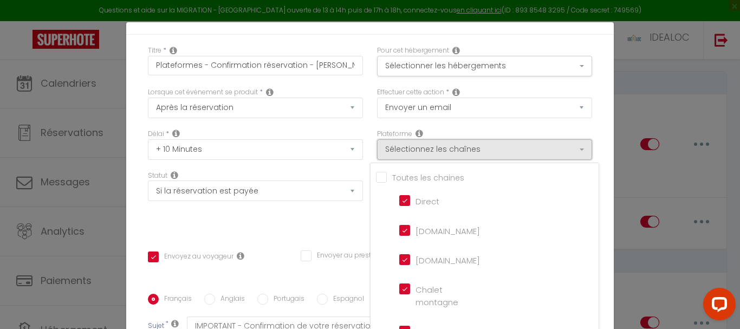
scroll to position [54, 0]
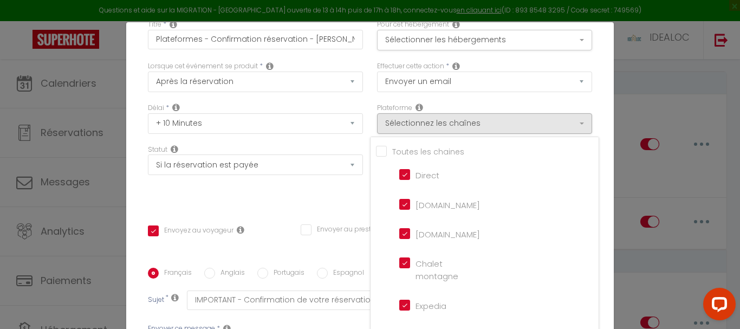
click at [399, 172] on input "Direct" at bounding box center [430, 173] width 62 height 11
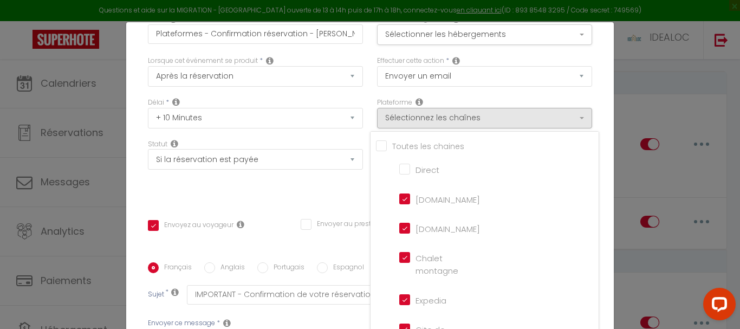
scroll to position [0, 0]
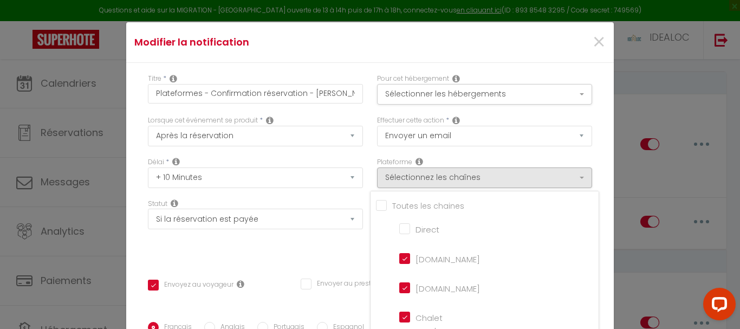
click at [599, 124] on div "Titre * Plateformes - Confirmation réservation - [PERSON_NAME] Pour cet héberge…" at bounding box center [370, 322] width 488 height 518
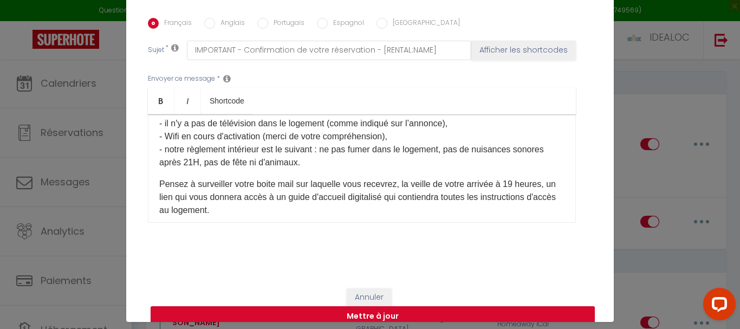
scroll to position [44, 0]
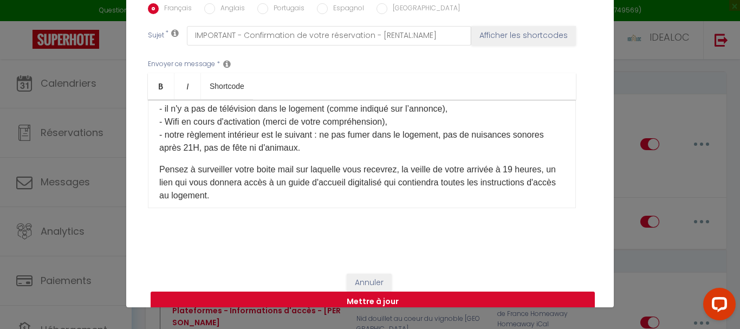
click at [413, 291] on button "Mettre à jour" at bounding box center [373, 301] width 444 height 21
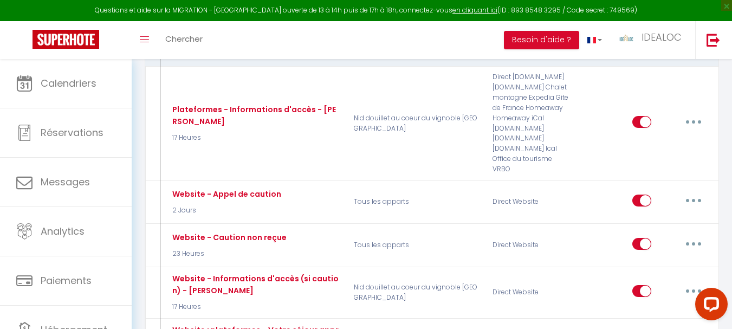
scroll to position [379, 0]
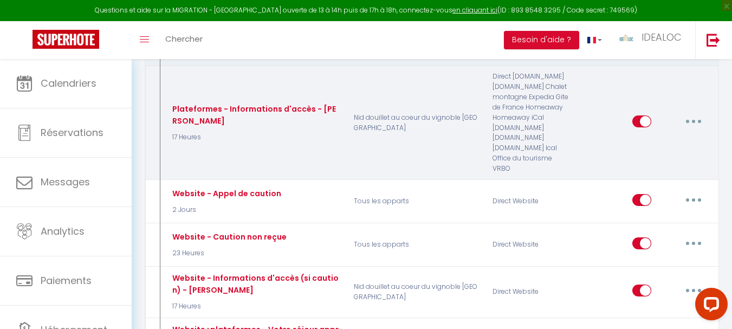
click at [695, 119] on button "button" at bounding box center [693, 121] width 30 height 17
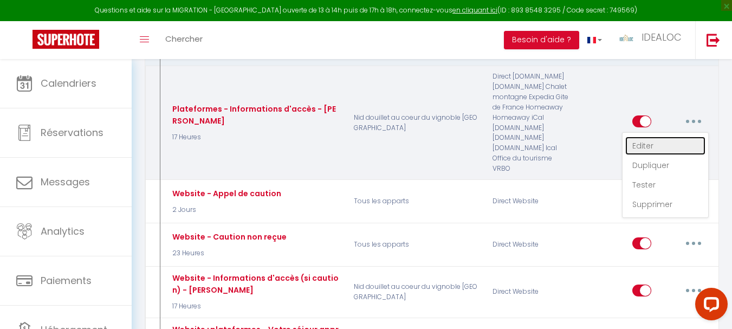
click at [667, 140] on link "Editer" at bounding box center [665, 146] width 80 height 18
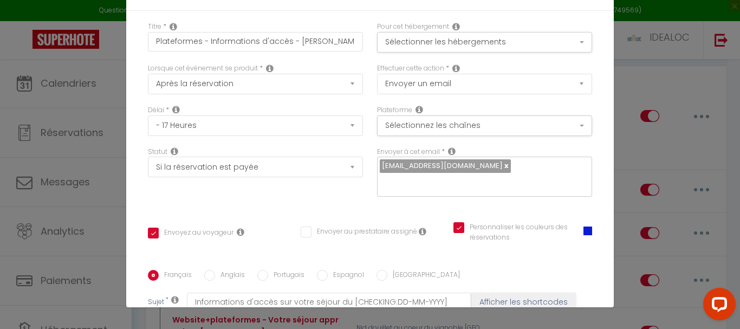
scroll to position [0, 0]
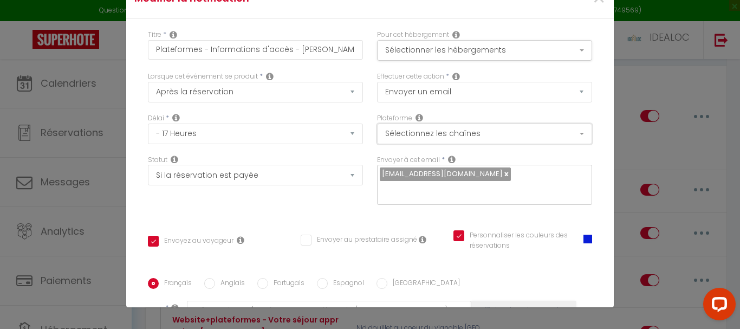
click at [434, 138] on button "Sélectionnez les chaînes" at bounding box center [484, 134] width 215 height 21
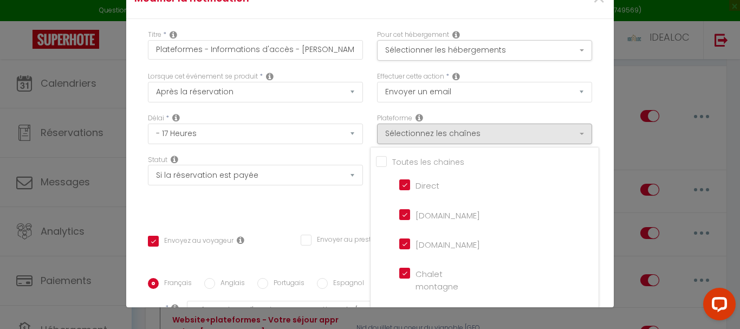
click at [399, 184] on input "Direct" at bounding box center [430, 184] width 62 height 11
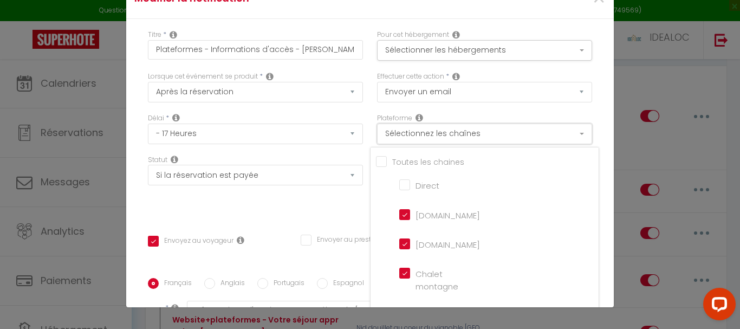
click at [519, 131] on button "Sélectionnez les chaînes" at bounding box center [484, 134] width 215 height 21
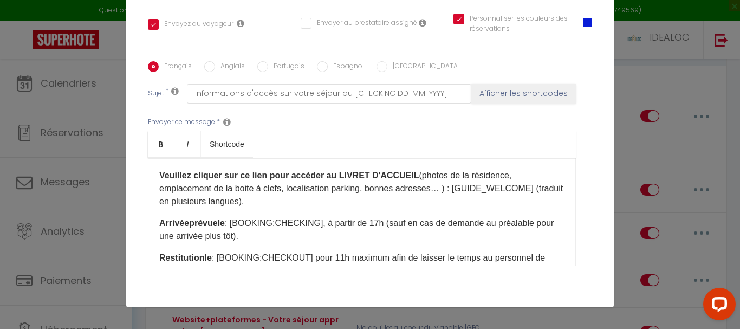
scroll to position [320, 0]
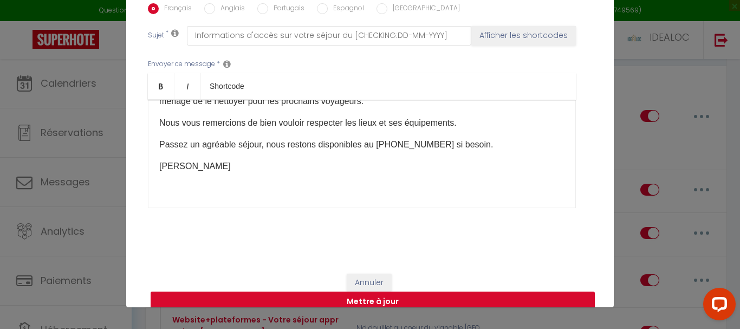
click at [372, 291] on button "Mettre à jour" at bounding box center [373, 301] width 444 height 21
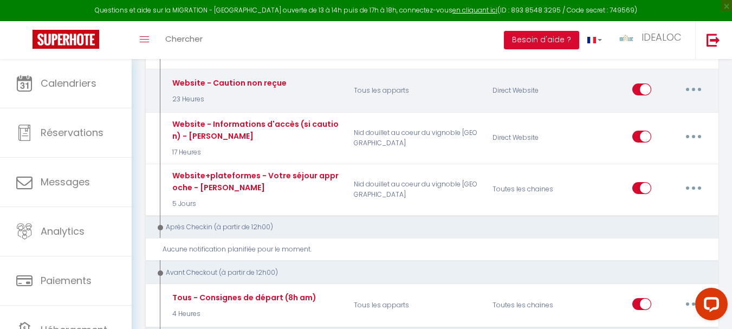
scroll to position [542, 0]
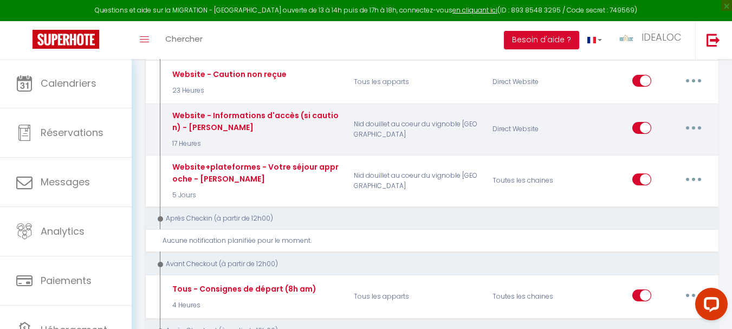
click at [693, 131] on button "button" at bounding box center [693, 127] width 30 height 17
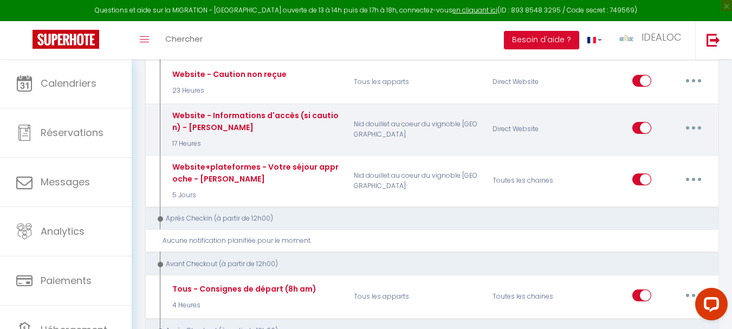
click at [697, 131] on button "button" at bounding box center [693, 127] width 30 height 17
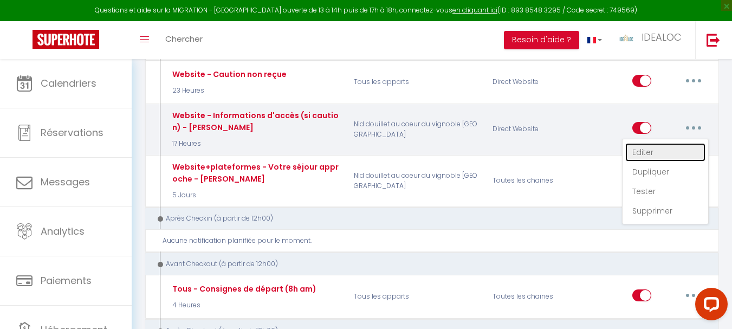
click at [662, 151] on link "Editer" at bounding box center [665, 152] width 80 height 18
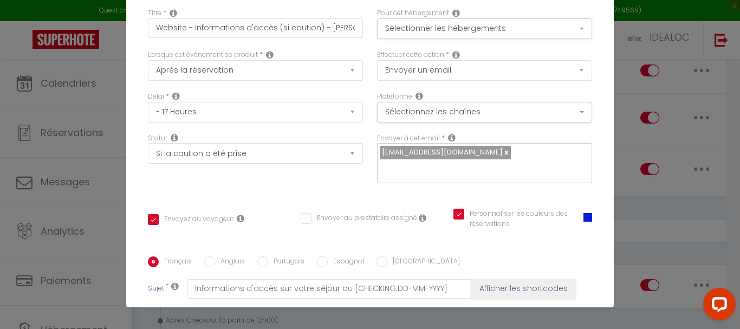
scroll to position [0, 0]
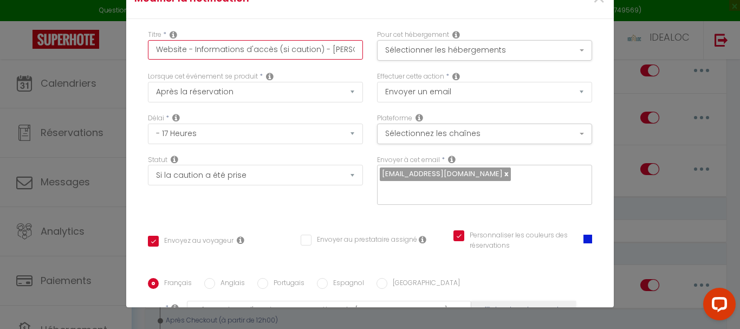
click at [282, 51] on input "Website - Informations d'accès (si caution) - [PERSON_NAME]" at bounding box center [255, 50] width 215 height 20
drag, startPoint x: 269, startPoint y: 48, endPoint x: 316, endPoint y: 54, distance: 47.0
click at [316, 54] on input "Website - Informations d'accès (si caution) - [PERSON_NAME]" at bounding box center [255, 50] width 215 height 20
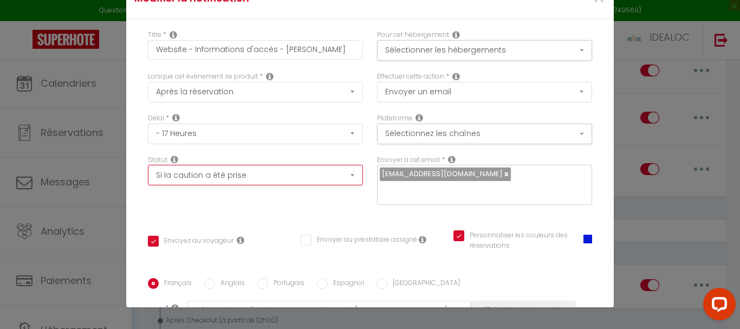
click at [220, 179] on select "Aucun Si la réservation est payée Si réservation non payée Si la caution a été …" at bounding box center [255, 175] width 215 height 21
click at [148, 165] on select "Aucun Si la réservation est payée Si réservation non payée Si la caution a été …" at bounding box center [255, 175] width 215 height 21
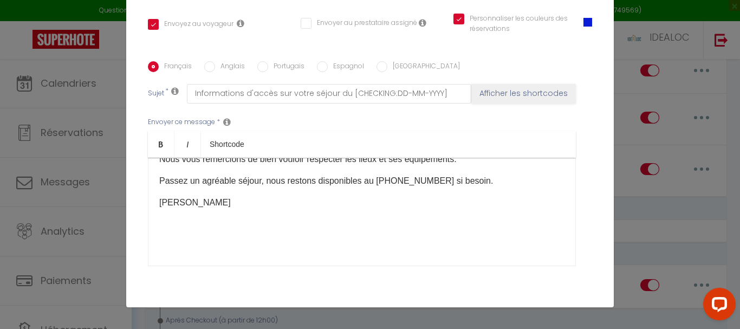
scroll to position [367, 0]
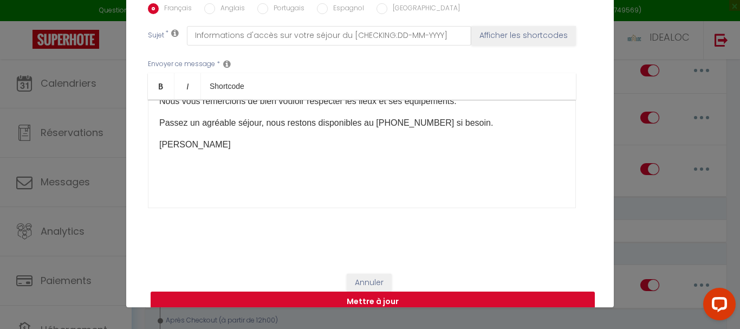
click at [382, 291] on button "Mettre à jour" at bounding box center [373, 301] width 444 height 21
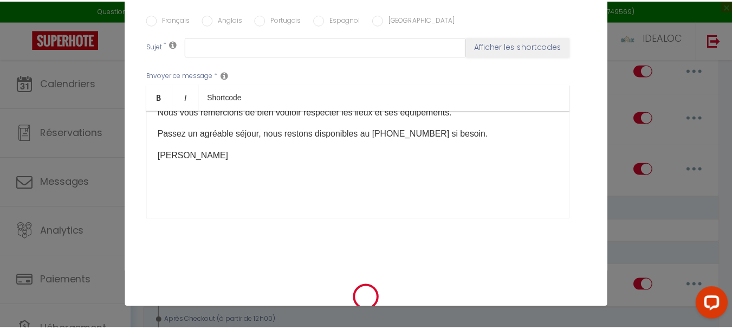
scroll to position [542, 0]
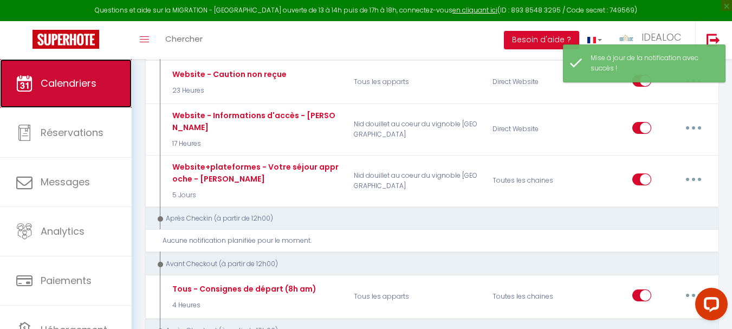
click at [87, 90] on link "Calendriers" at bounding box center [66, 83] width 132 height 49
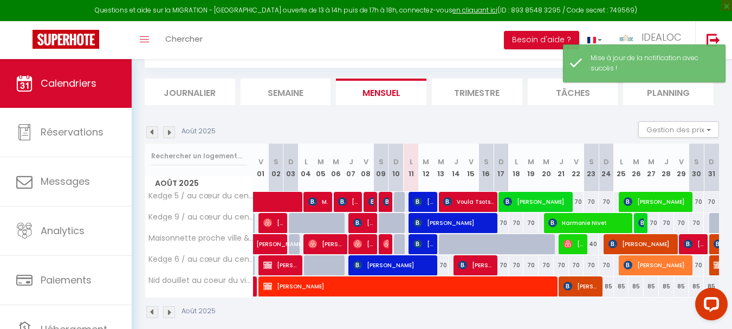
scroll to position [108, 0]
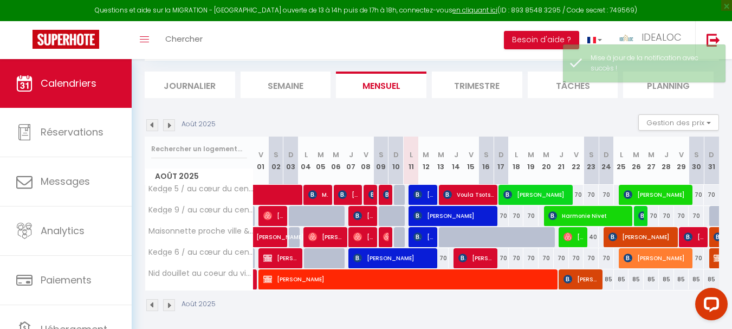
click at [172, 129] on img at bounding box center [169, 125] width 12 height 12
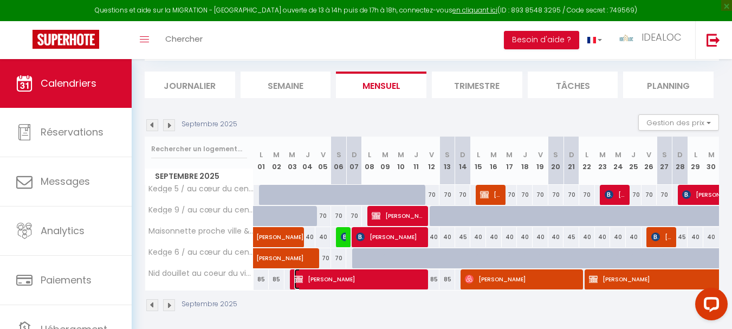
click at [349, 281] on span "[PERSON_NAME]" at bounding box center [359, 279] width 131 height 21
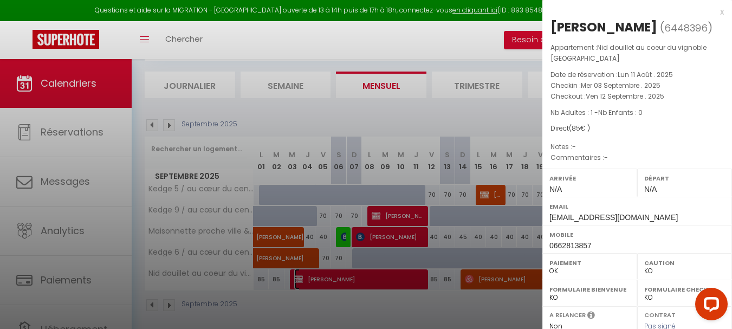
scroll to position [204, 0]
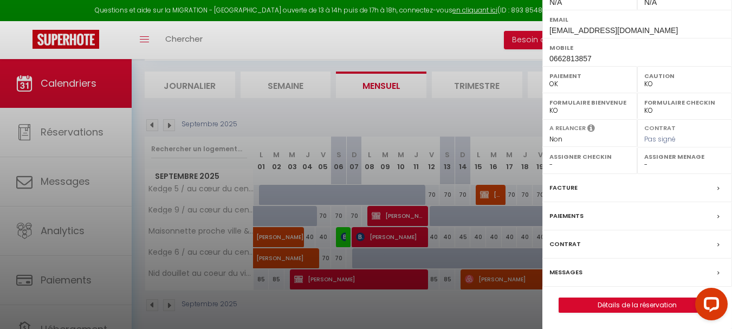
click at [567, 275] on label "Messages" at bounding box center [565, 272] width 33 height 11
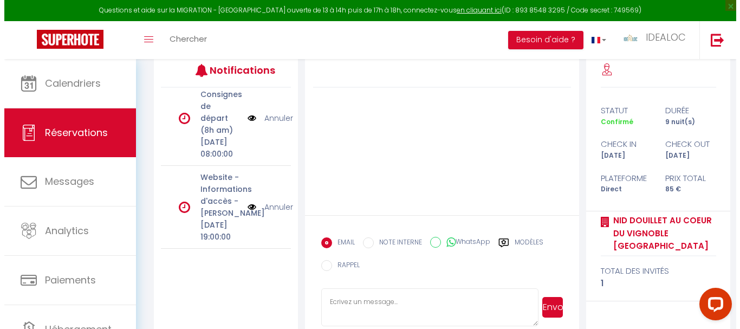
scroll to position [211, 0]
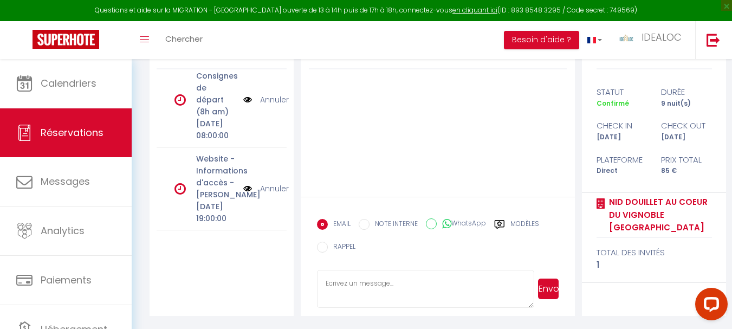
click at [243, 183] on img at bounding box center [247, 189] width 9 height 12
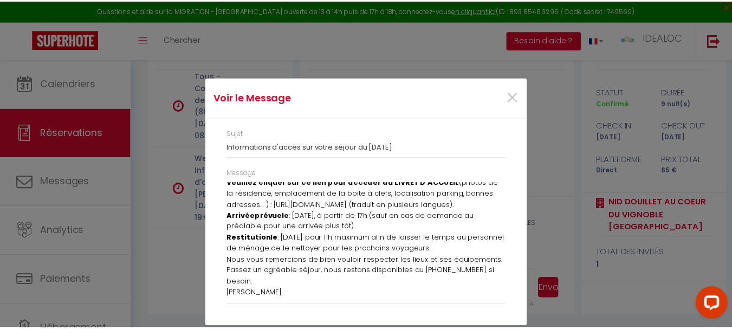
scroll to position [186, 0]
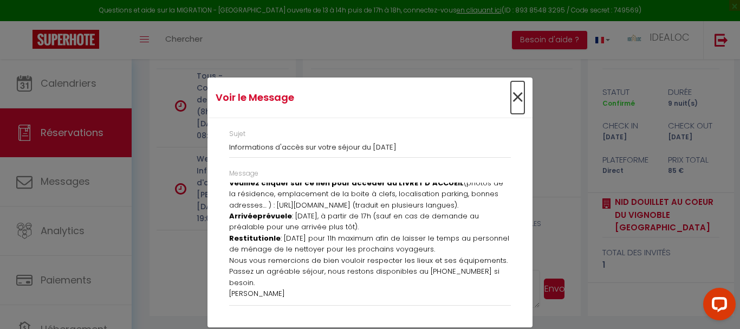
click at [514, 97] on span "×" at bounding box center [518, 97] width 14 height 33
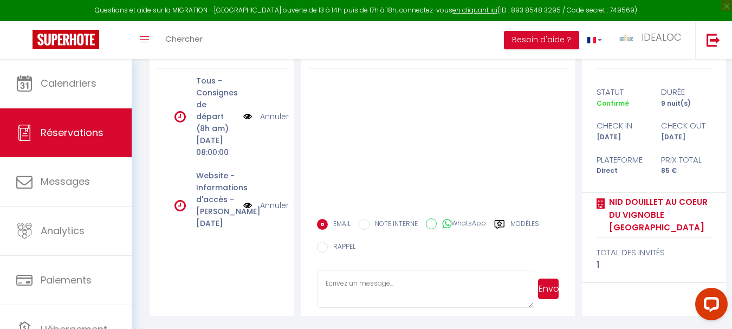
scroll to position [0, 0]
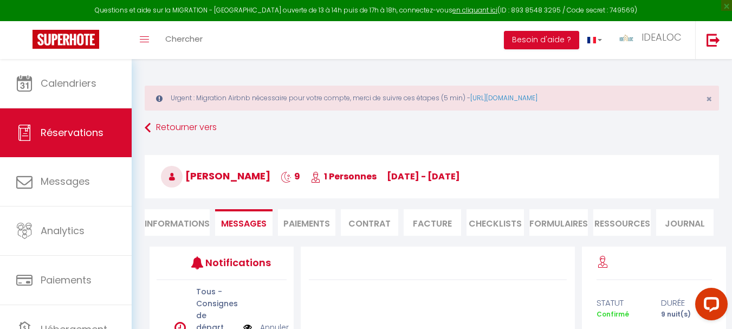
click at [163, 218] on li "Informations" at bounding box center [177, 222] width 65 height 27
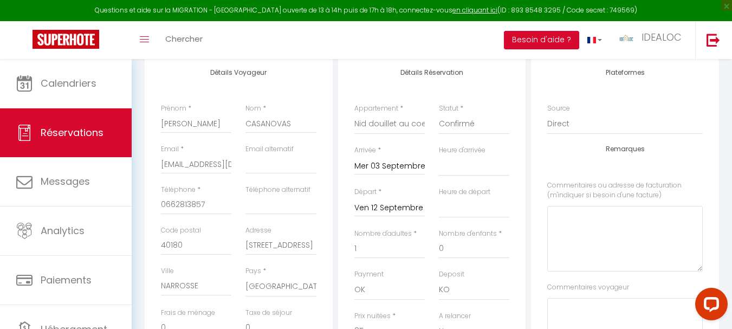
scroll to position [217, 0]
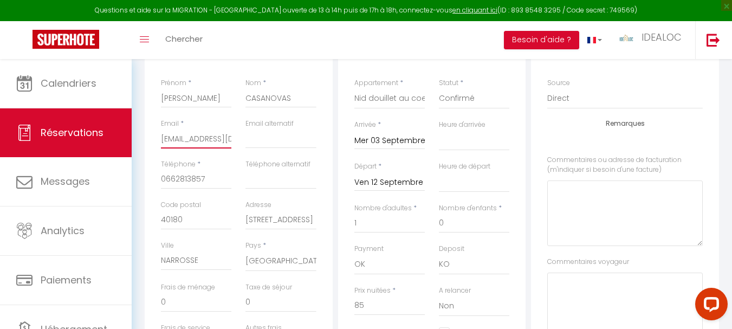
click at [212, 137] on input "[EMAIL_ADDRESS][DOMAIN_NAME]" at bounding box center [196, 139] width 70 height 20
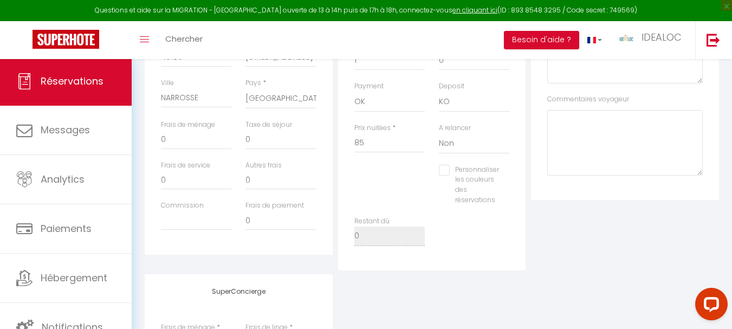
scroll to position [0, 0]
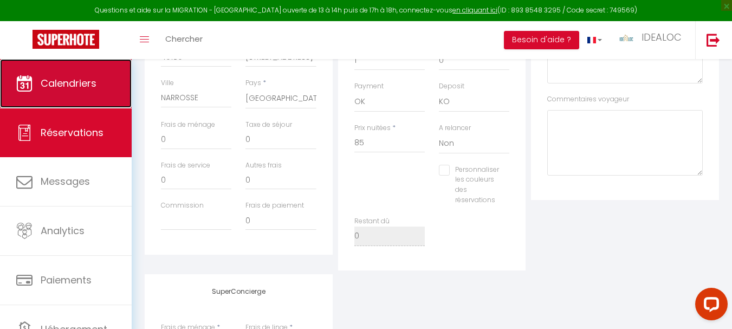
click at [88, 85] on span "Calendriers" at bounding box center [69, 83] width 56 height 14
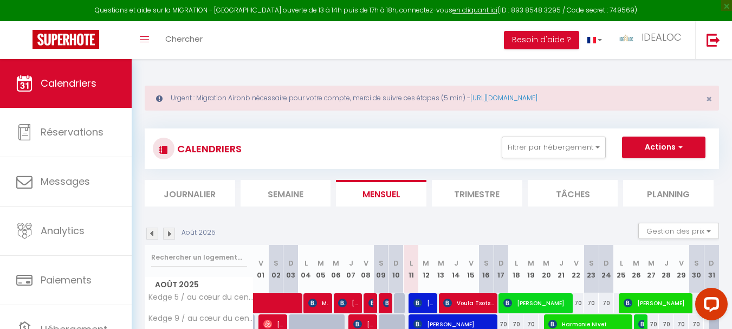
click at [168, 235] on img at bounding box center [169, 234] width 12 height 12
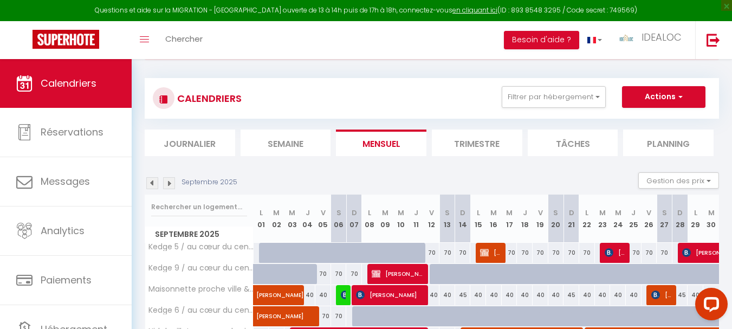
scroll to position [115, 0]
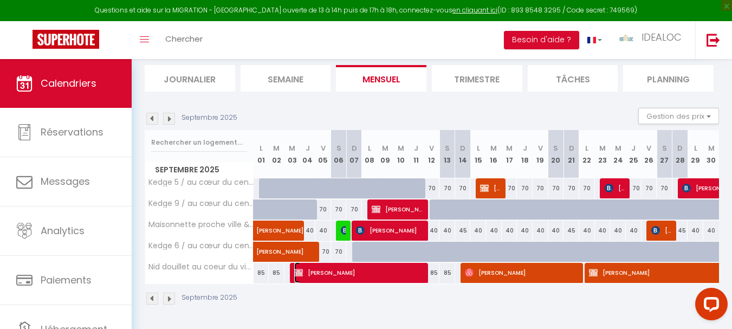
click at [310, 271] on span "[PERSON_NAME]" at bounding box center [359, 272] width 131 height 21
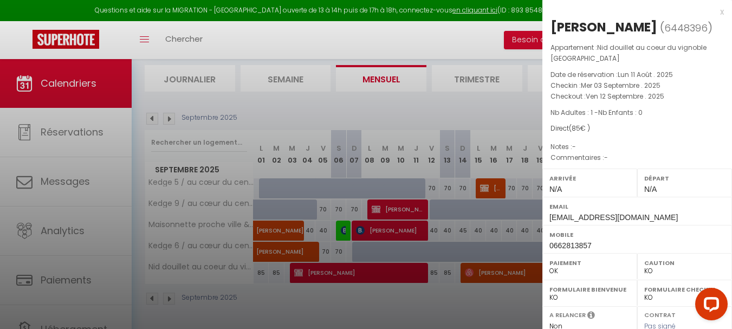
click at [111, 275] on div at bounding box center [366, 164] width 732 height 329
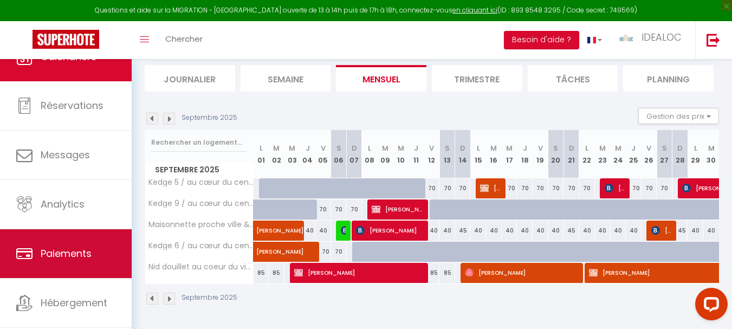
scroll to position [51, 0]
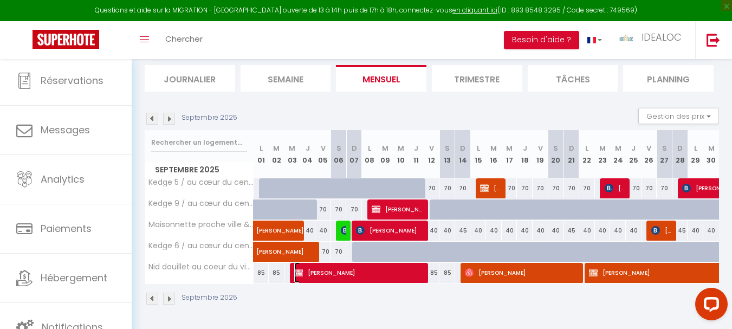
click at [319, 271] on span "[PERSON_NAME]" at bounding box center [359, 272] width 131 height 21
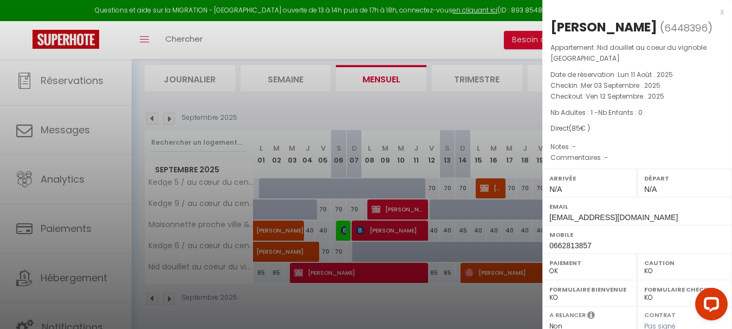
click at [83, 300] on div at bounding box center [366, 164] width 732 height 329
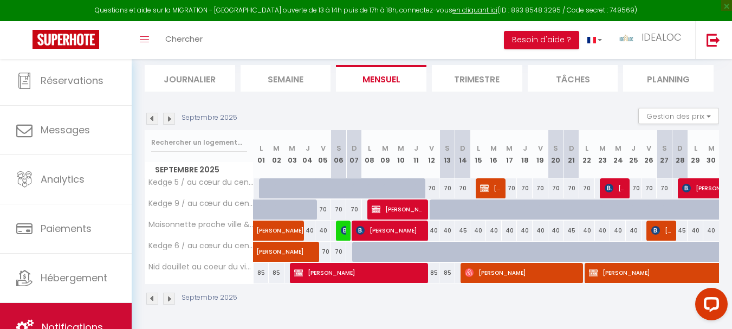
click at [75, 312] on body "Questions et aide sur la MIGRATION - [GEOGRAPHIC_DATA] ouverte de 13 à 14h puis…" at bounding box center [366, 136] width 732 height 385
click at [87, 306] on link "Notifications" at bounding box center [66, 327] width 132 height 49
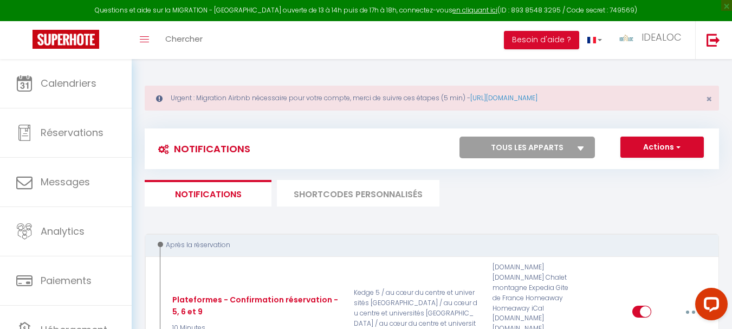
click at [552, 158] on div "Actions Nouvelle Notification Exporter Importer Tous les apparts Kedge 5 / au c…" at bounding box center [503, 149] width 429 height 24
click at [549, 145] on select "Tous les apparts Kedge 5 / au cœur du centre et universités [GEOGRAPHIC_DATA] /…" at bounding box center [526, 148] width 135 height 22
click at [459, 137] on select "Tous les apparts Kedge 5 / au cœur du centre et universités [GEOGRAPHIC_DATA] /…" at bounding box center [526, 148] width 135 height 22
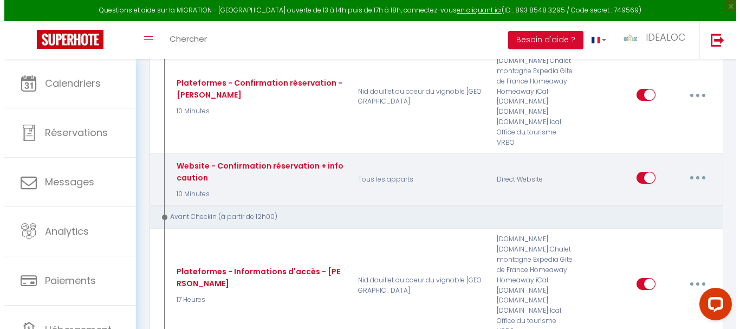
scroll to position [163, 0]
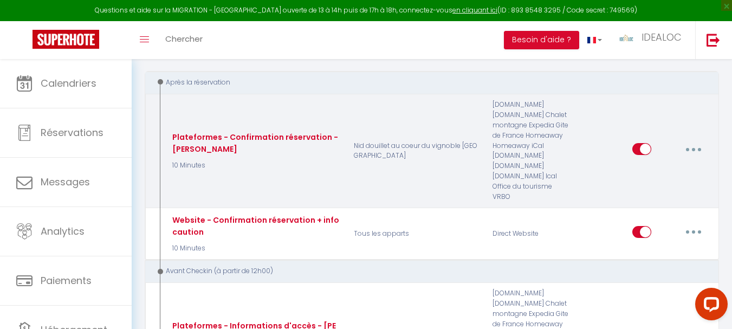
click at [694, 150] on icon "button" at bounding box center [693, 149] width 3 height 3
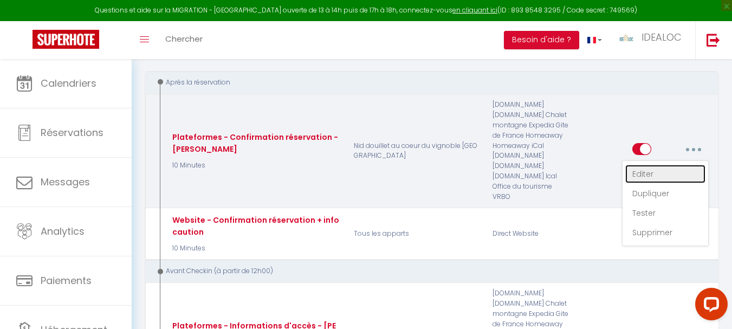
click at [663, 172] on link "Editer" at bounding box center [665, 174] width 80 height 18
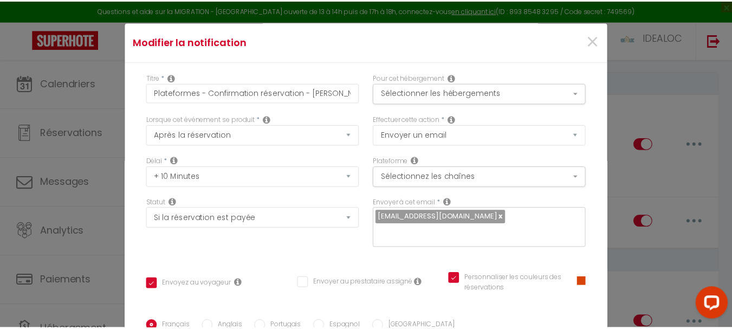
scroll to position [0, 0]
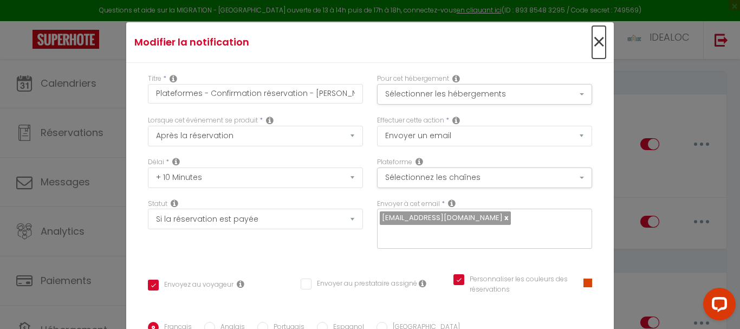
click at [592, 43] on span "×" at bounding box center [599, 42] width 14 height 33
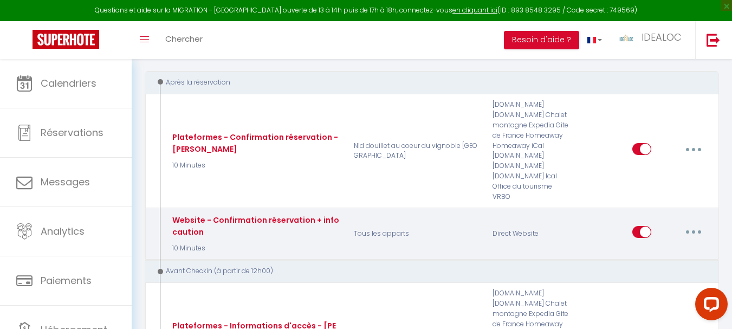
click at [697, 229] on button "button" at bounding box center [693, 231] width 30 height 17
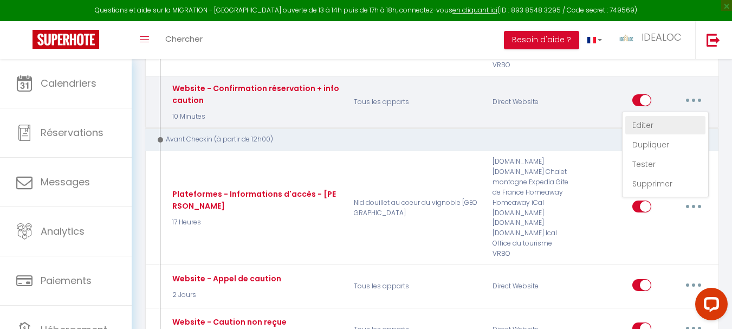
scroll to position [325, 0]
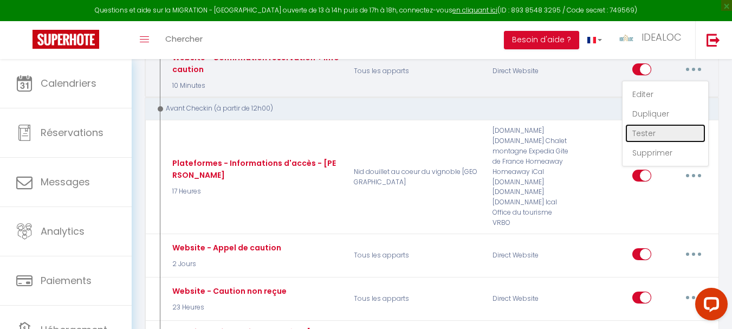
click at [658, 134] on link "Tester" at bounding box center [665, 133] width 80 height 18
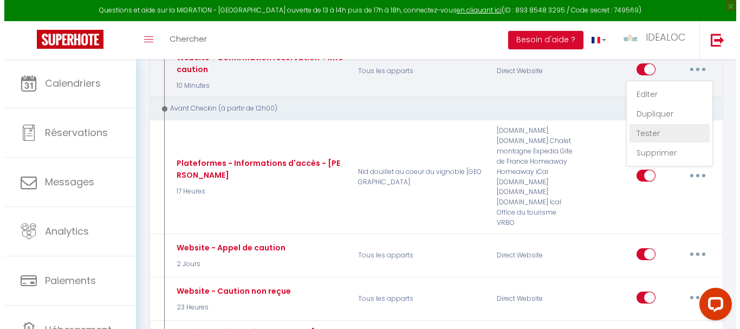
scroll to position [320, 0]
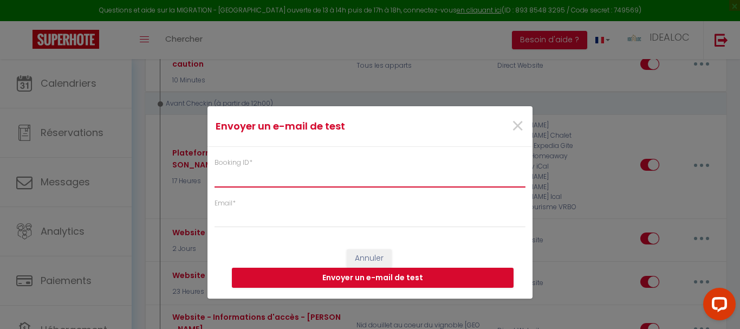
click at [378, 177] on input "Booking ID *" at bounding box center [370, 177] width 311 height 20
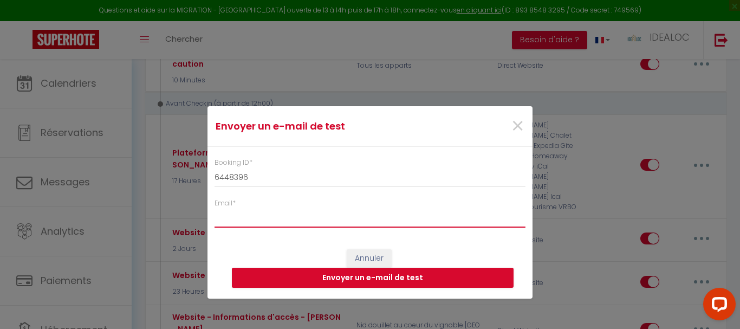
click at [303, 218] on input "Email *" at bounding box center [370, 218] width 311 height 20
paste input "[EMAIL_ADDRESS][DOMAIN_NAME]"
click at [322, 278] on button "Envoyer un e-mail de test" at bounding box center [373, 278] width 282 height 21
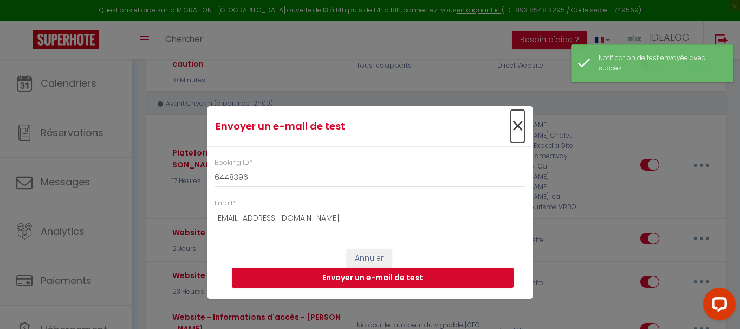
click at [517, 124] on span "×" at bounding box center [518, 126] width 14 height 33
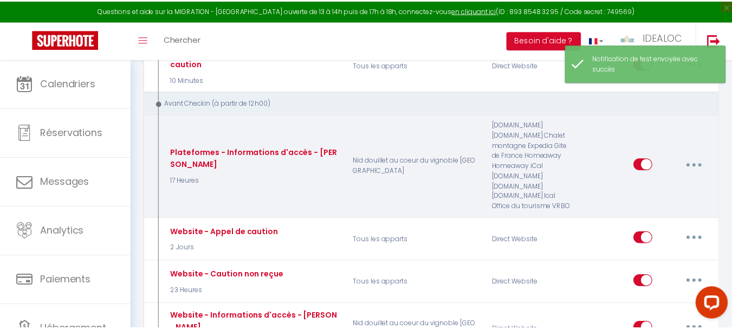
scroll to position [325, 0]
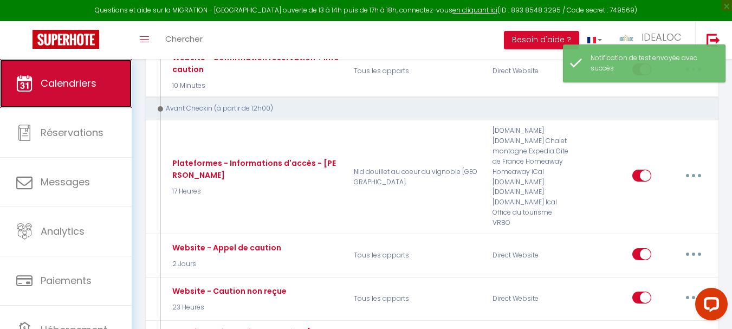
click at [116, 74] on link "Calendriers" at bounding box center [66, 83] width 132 height 49
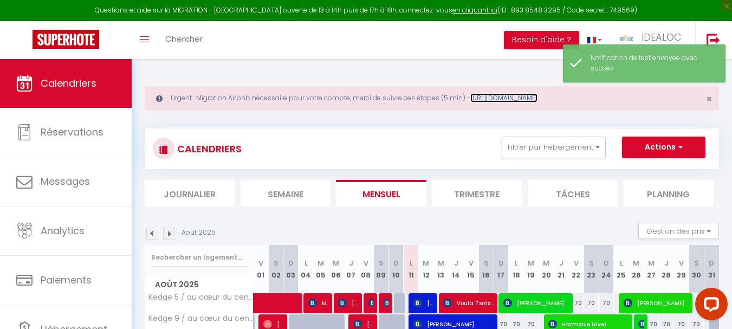
click at [537, 101] on link "[URL][DOMAIN_NAME]" at bounding box center [503, 97] width 67 height 9
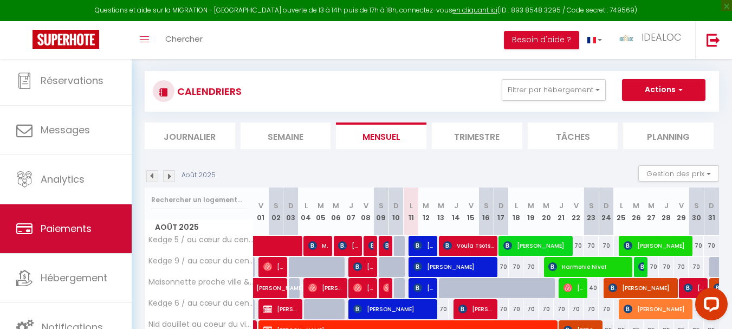
scroll to position [115, 0]
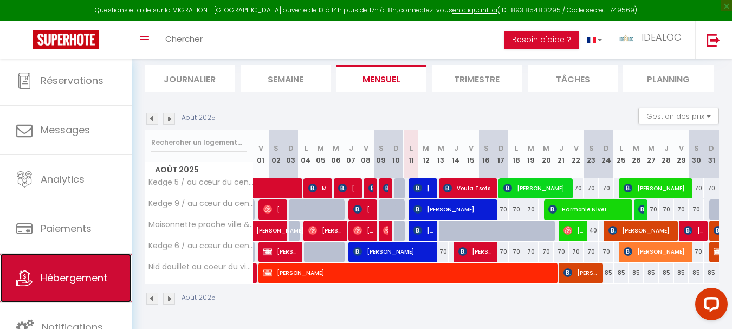
click at [93, 264] on link "Hébergement" at bounding box center [66, 278] width 132 height 49
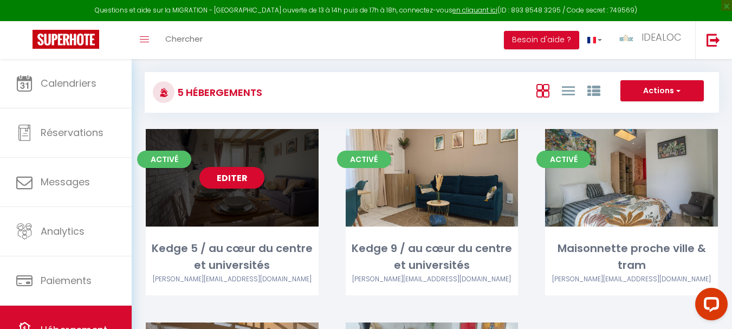
scroll to position [108, 0]
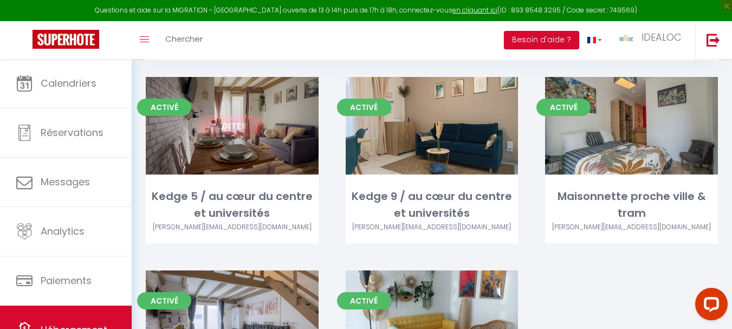
click at [241, 126] on link "Editer" at bounding box center [231, 126] width 65 height 22
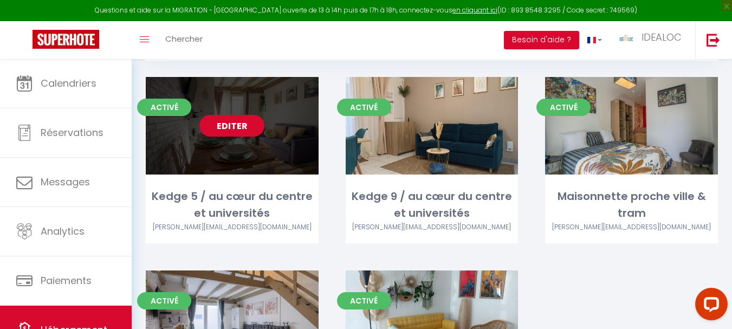
click at [247, 119] on link "Editer" at bounding box center [231, 126] width 65 height 22
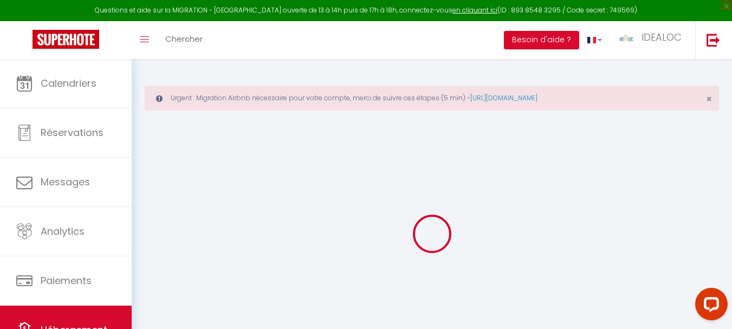
scroll to position [59, 0]
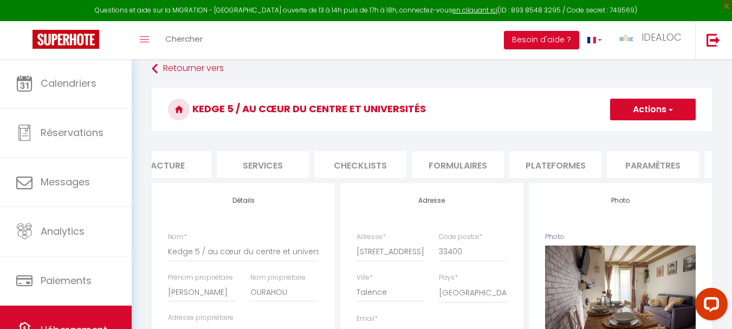
scroll to position [0, 286]
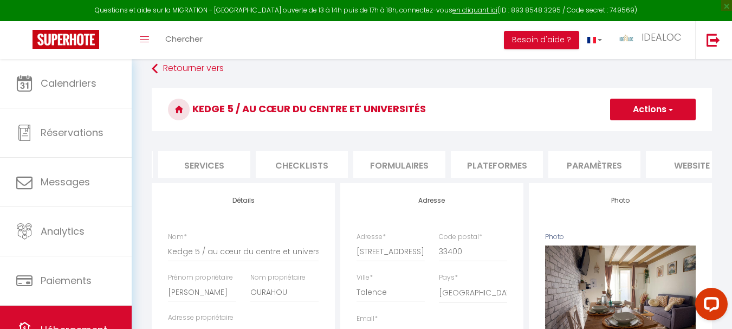
click at [478, 163] on li "Plateformes" at bounding box center [497, 164] width 92 height 27
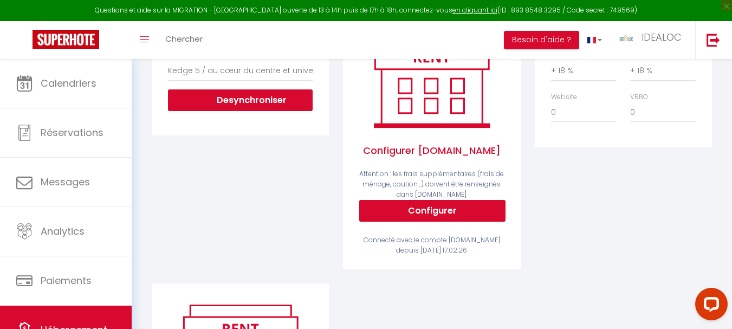
scroll to position [222, 0]
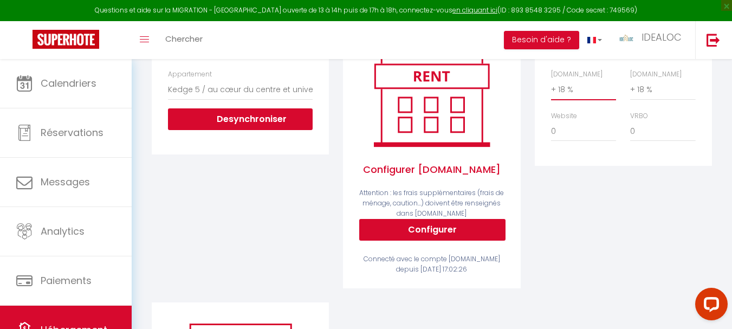
click at [592, 98] on select "0 + 1 % + 2 % + 3 % + 4 % + 5 % + 6 % + 7 % + 8 % + 9 %" at bounding box center [583, 89] width 65 height 21
click at [551, 87] on select "0 + 1 % + 2 % + 3 % + 4 % + 5 % + 6 % + 7 % + 8 % + 9 %" at bounding box center [583, 89] width 65 height 21
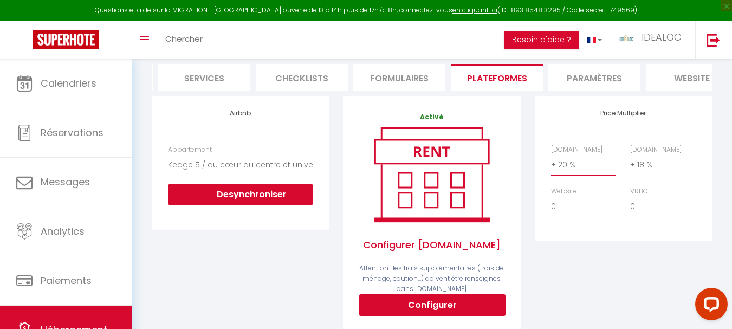
scroll to position [5, 0]
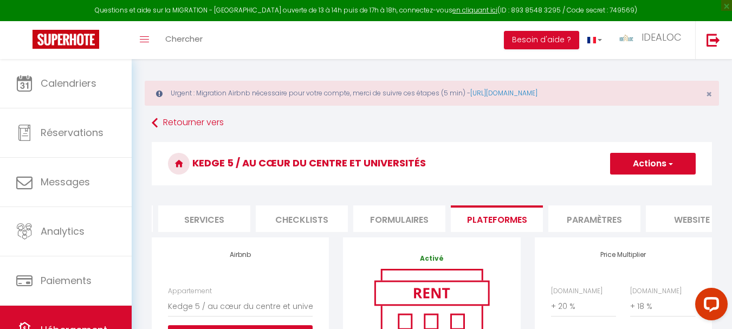
click at [669, 161] on span "button" at bounding box center [669, 163] width 7 height 11
click at [656, 188] on link "Enregistrer" at bounding box center [652, 187] width 86 height 14
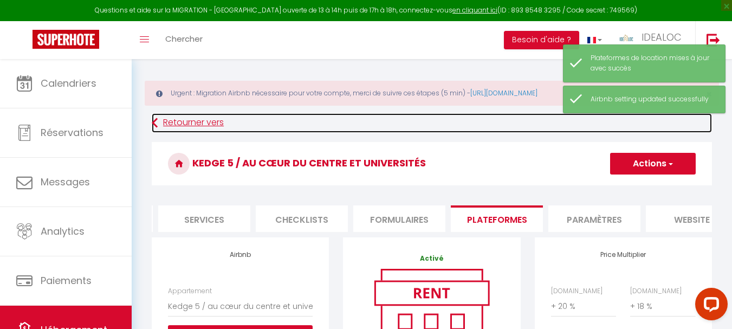
click at [183, 125] on link "Retourner vers" at bounding box center [432, 123] width 560 height 20
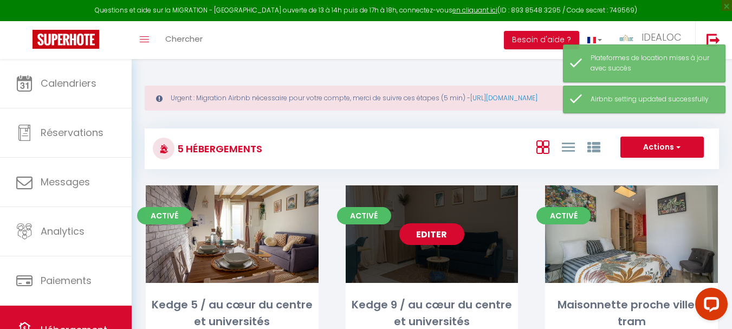
click at [434, 229] on link "Editer" at bounding box center [431, 234] width 65 height 22
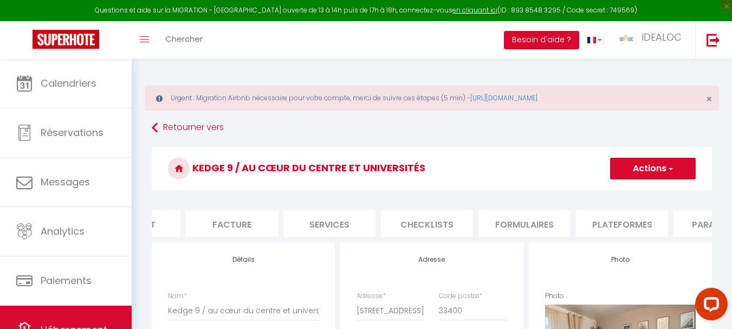
scroll to position [0, 254]
click at [546, 227] on li "Plateformes" at bounding box center [529, 223] width 92 height 27
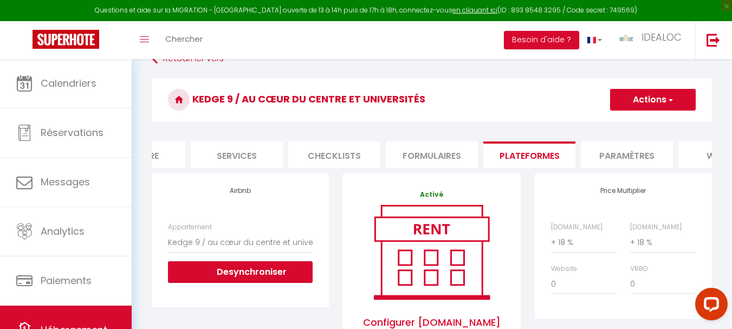
scroll to position [217, 0]
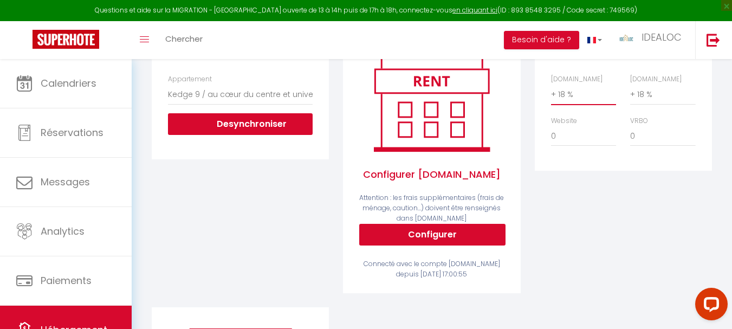
click at [574, 100] on select "0 + 1 % + 2 % + 3 % + 4 % + 5 % + 6 % + 7 % + 8 % + 9 %" at bounding box center [583, 94] width 65 height 21
click at [551, 92] on select "0 + 1 % + 2 % + 3 % + 4 % + 5 % + 6 % + 7 % + 8 % + 9 %" at bounding box center [583, 94] width 65 height 21
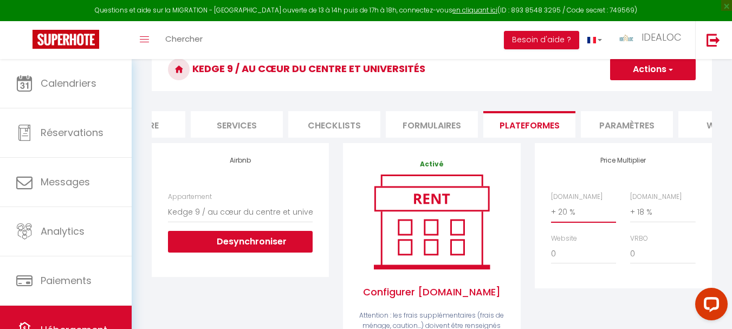
scroll to position [0, 0]
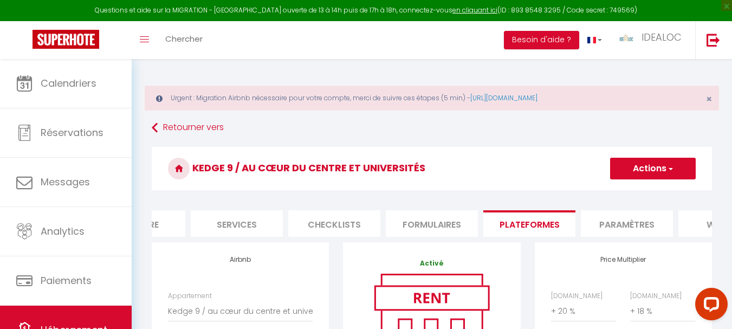
click at [651, 171] on button "Actions" at bounding box center [653, 169] width 86 height 22
click at [643, 187] on link "Enregistrer" at bounding box center [652, 192] width 86 height 14
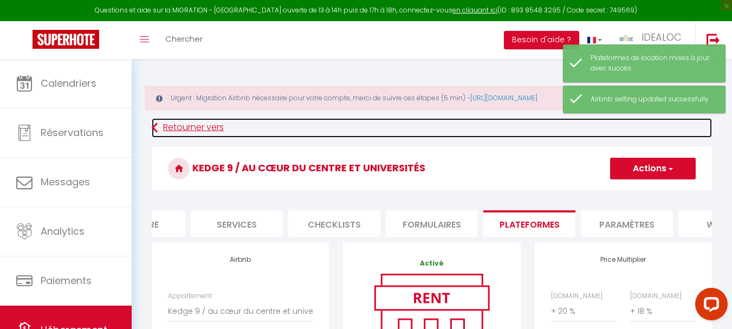
click at [194, 128] on link "Retourner vers" at bounding box center [432, 128] width 560 height 20
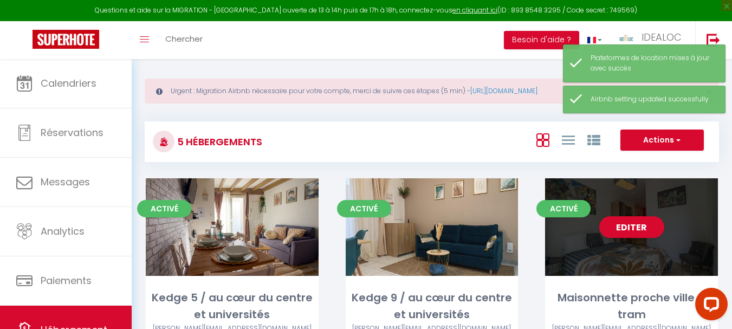
scroll to position [54, 0]
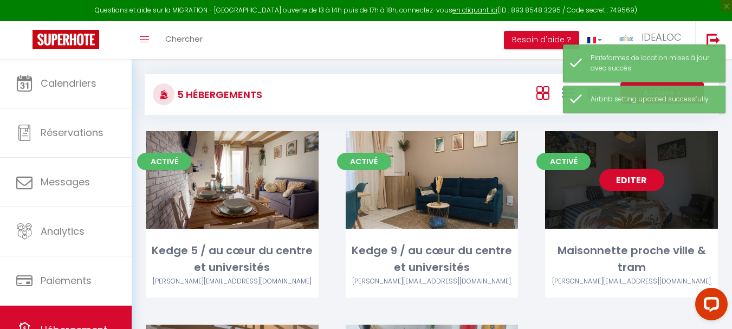
click at [633, 183] on link "Editer" at bounding box center [631, 180] width 65 height 22
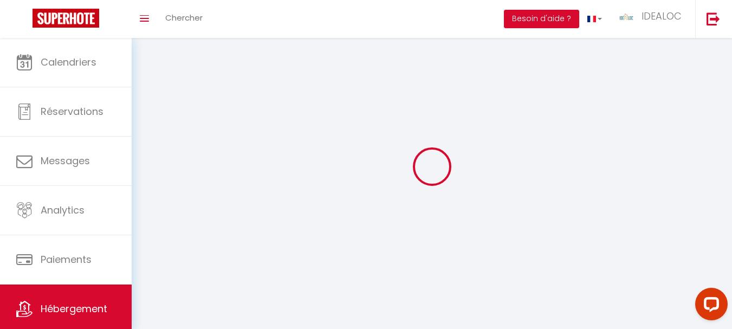
scroll to position [38, 0]
